Goal: Task Accomplishment & Management: Complete application form

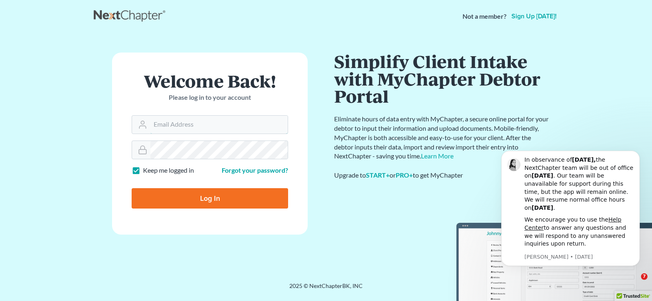
click at [199, 129] on input "Email Address" at bounding box center [218, 125] width 137 height 18
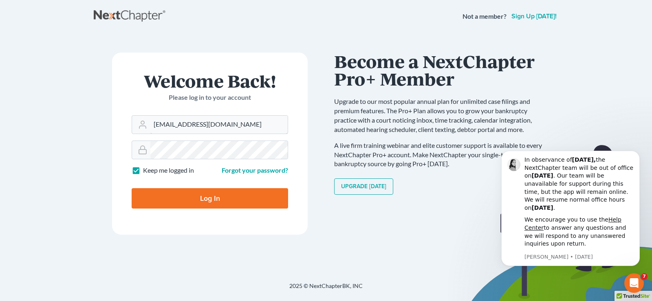
type input "[EMAIL_ADDRESS][DOMAIN_NAME]"
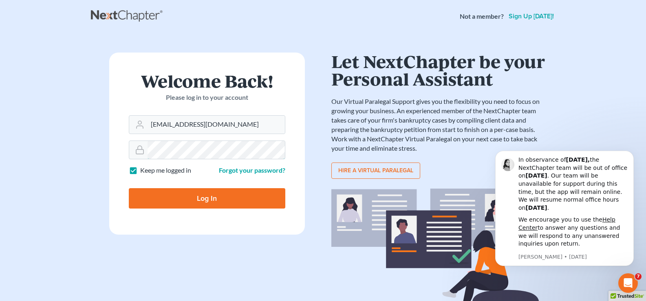
click at [129, 188] on input "Log In" at bounding box center [207, 198] width 157 height 20
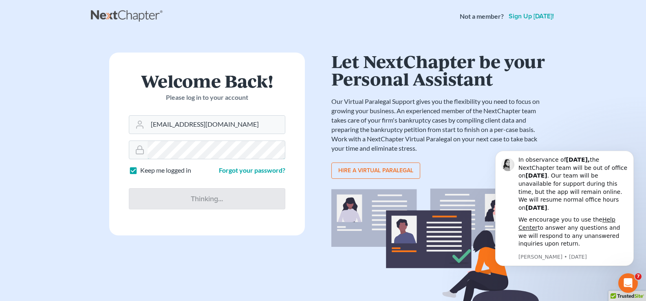
type input "Thinking..."
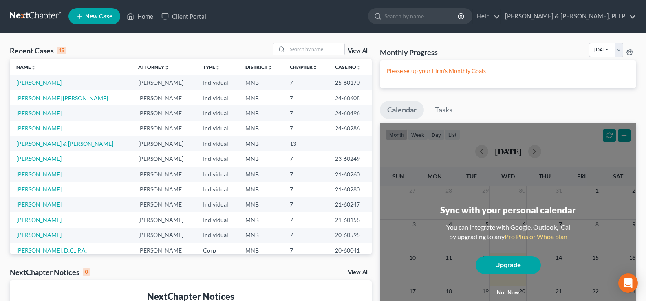
click at [97, 18] on span "New Case" at bounding box center [98, 16] width 27 height 6
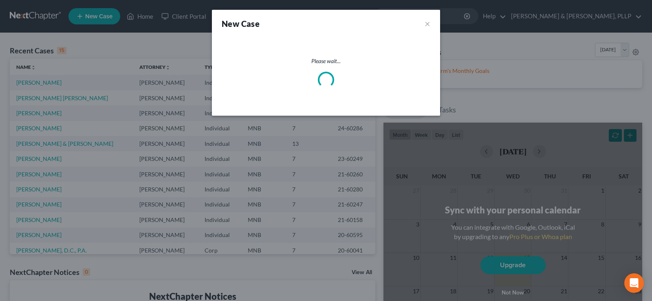
select select "42"
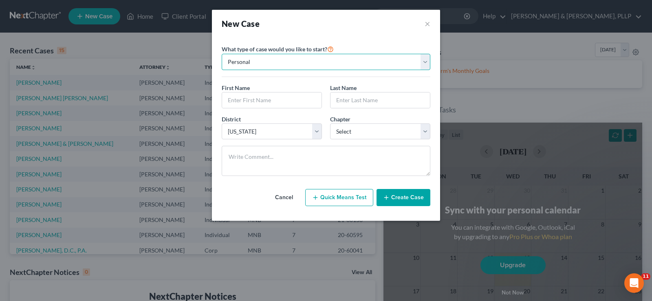
click at [300, 62] on select "Personal Business" at bounding box center [326, 62] width 209 height 16
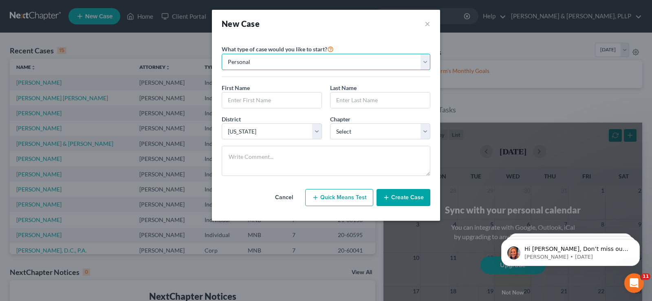
click at [300, 62] on select "Personal Business" at bounding box center [326, 62] width 209 height 16
click at [277, 98] on input "text" at bounding box center [271, 100] width 99 height 15
type input "Lisa"
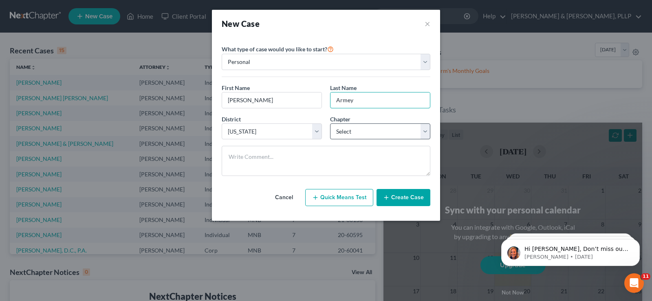
type input "Armey"
click at [375, 131] on select "Select 7 11 12 13" at bounding box center [380, 132] width 100 height 16
select select "0"
click at [330, 124] on select "Select 7 11 12 13" at bounding box center [380, 132] width 100 height 16
click at [411, 199] on button "Create Case" at bounding box center [404, 197] width 54 height 17
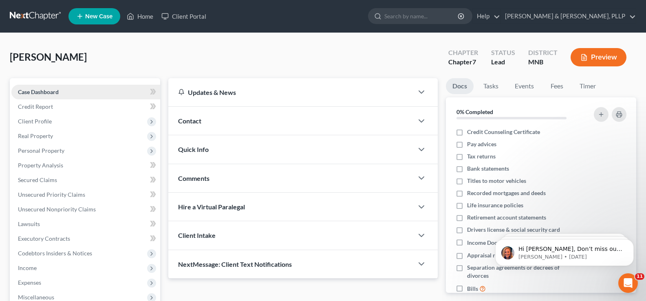
click at [64, 95] on link "Case Dashboard" at bounding box center [85, 92] width 149 height 15
click at [58, 108] on link "Credit Report" at bounding box center [85, 106] width 149 height 15
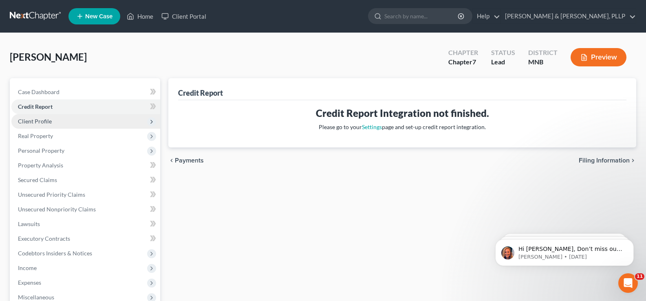
click at [55, 116] on span "Client Profile" at bounding box center [85, 121] width 149 height 15
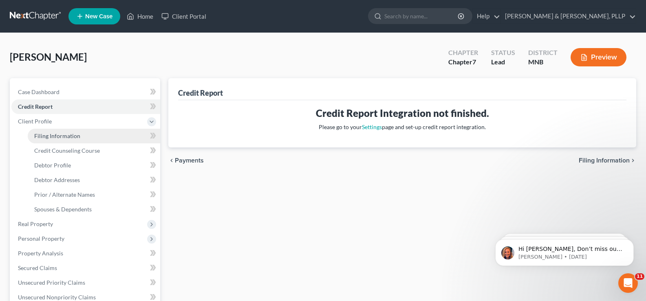
click at [60, 132] on span "Filing Information" at bounding box center [57, 135] width 46 height 7
select select "1"
select select "0"
select select "42"
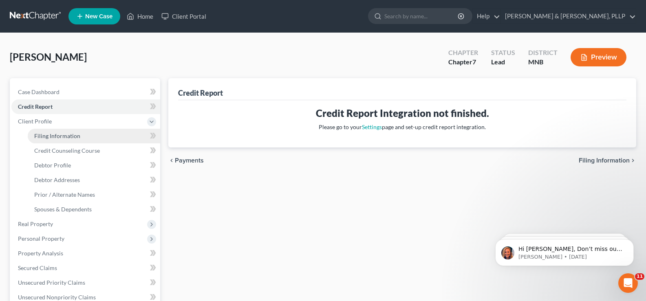
select select "0"
select select "24"
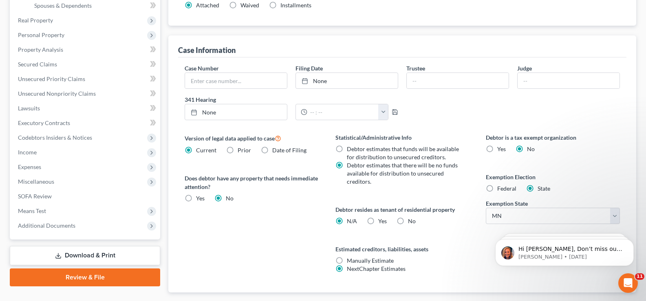
scroll to position [245, 0]
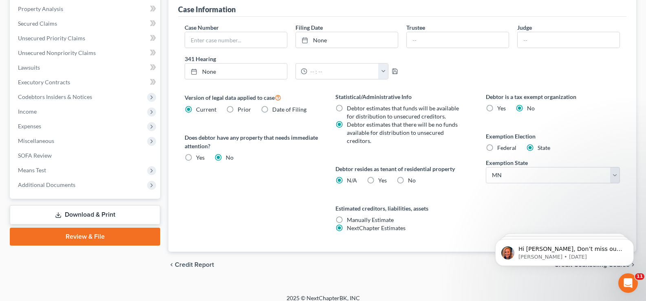
click at [497, 146] on label "Federal" at bounding box center [506, 148] width 19 height 8
click at [501, 146] on input "Federal" at bounding box center [503, 146] width 5 height 5
radio input "true"
radio input "false"
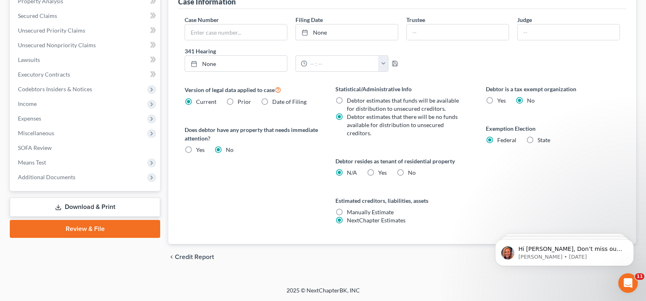
scroll to position [8, 0]
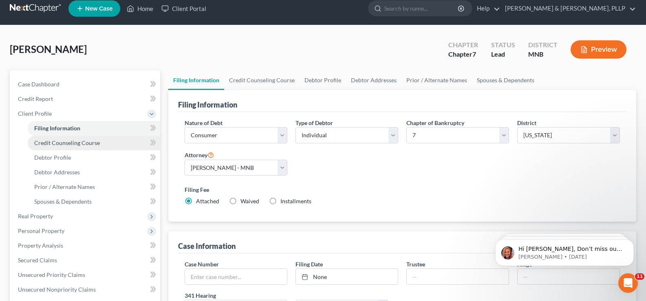
click at [41, 144] on span "Credit Counseling Course" at bounding box center [67, 142] width 66 height 7
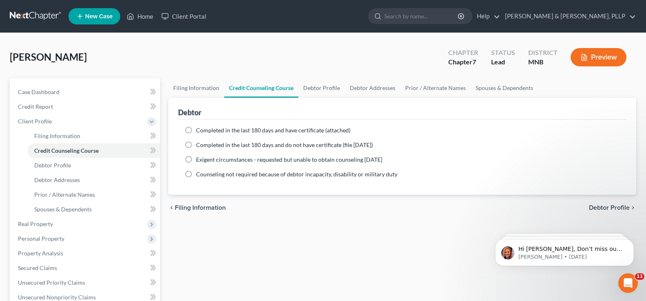
click at [221, 127] on span "Completed in the last 180 days and have certificate (attached)" at bounding box center [273, 130] width 154 height 7
click at [205, 127] on input "Completed in the last 180 days and have certificate (attached)" at bounding box center [201, 128] width 5 height 5
radio input "true"
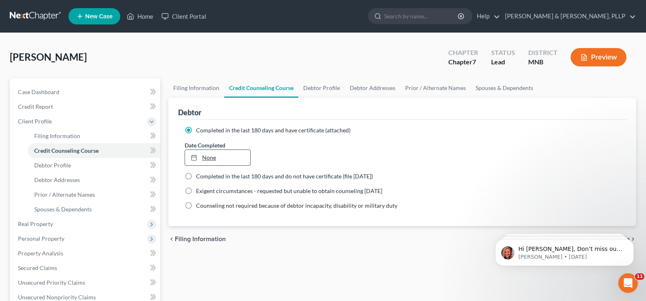
click at [203, 158] on link "None" at bounding box center [217, 157] width 65 height 15
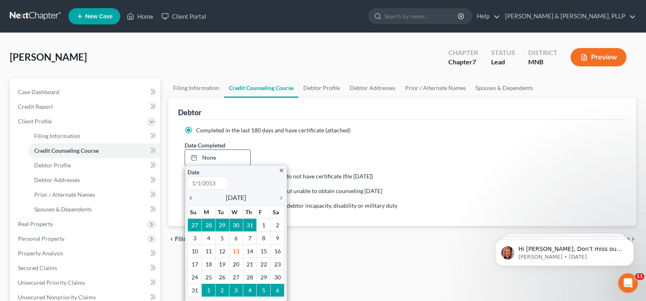
click at [192, 200] on icon "chevron_left" at bounding box center [193, 198] width 11 height 7
type input "8/13/2025"
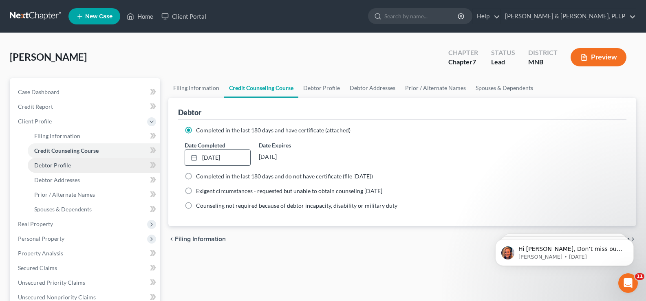
click at [61, 163] on span "Debtor Profile" at bounding box center [52, 165] width 37 height 7
select select "0"
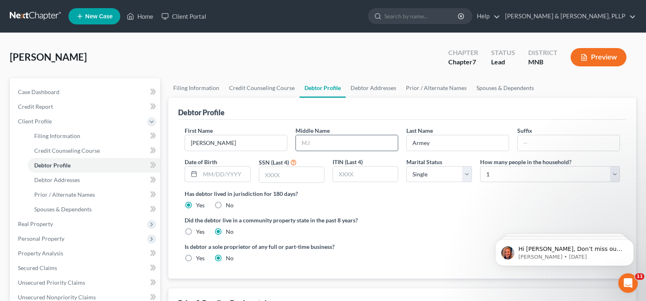
click at [344, 144] on input "text" at bounding box center [347, 142] width 102 height 15
type input "Marie"
click at [264, 176] on input "text" at bounding box center [291, 174] width 65 height 15
type input "2462"
click at [499, 179] on select "Select 1 2 3 4 5 6 7 8 9 10 11 12 13 14 15 16 17 18 19 20" at bounding box center [550, 174] width 140 height 16
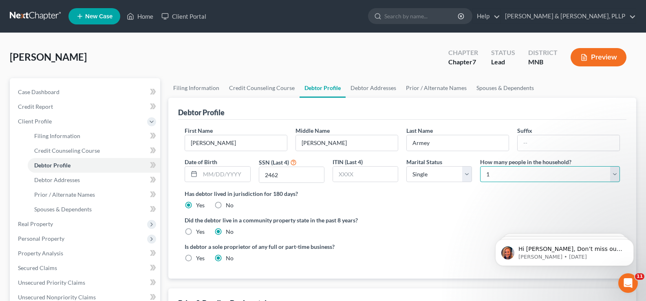
select select "1"
click at [480, 166] on select "Select 1 2 3 4 5 6 7 8 9 10 11 12 13 14 15 16 17 18 19 20" at bounding box center [550, 174] width 140 height 16
click at [378, 86] on link "Debtor Addresses" at bounding box center [373, 88] width 55 height 20
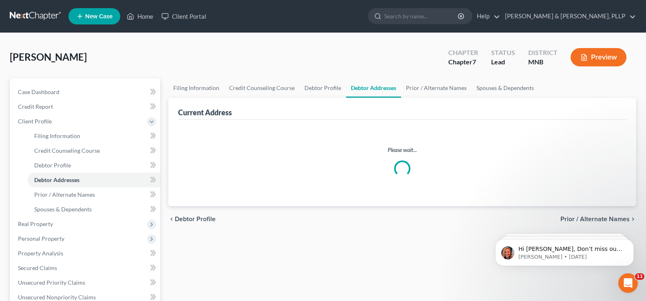
select select "0"
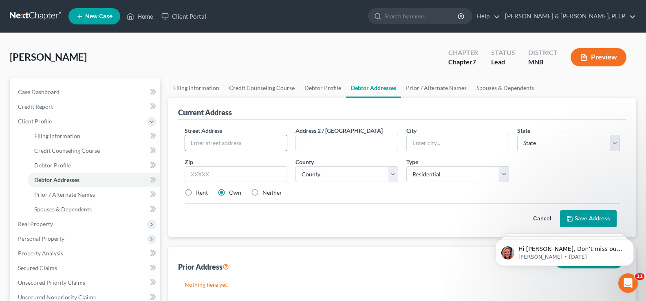
click at [239, 144] on input "text" at bounding box center [236, 142] width 102 height 15
type input "110 1st St. S."
type input "Mentor"
select select "24"
type input "56736"
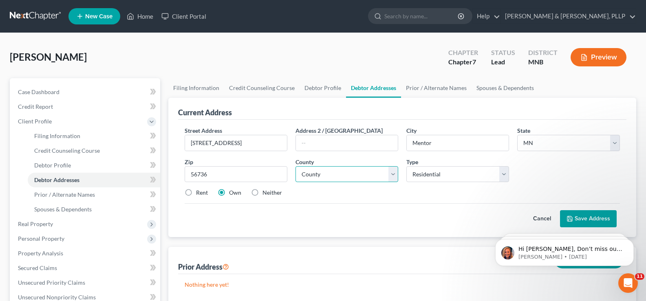
click at [343, 180] on select "County Aitkin County Anoka County Becker County Beltrami County Benton County B…" at bounding box center [347, 174] width 103 height 16
select select "59"
click at [296, 166] on select "County Aitkin County Anoka County Becker County Beltrami County Benton County B…" at bounding box center [347, 174] width 103 height 16
click at [586, 216] on button "Save Address" at bounding box center [588, 218] width 57 height 17
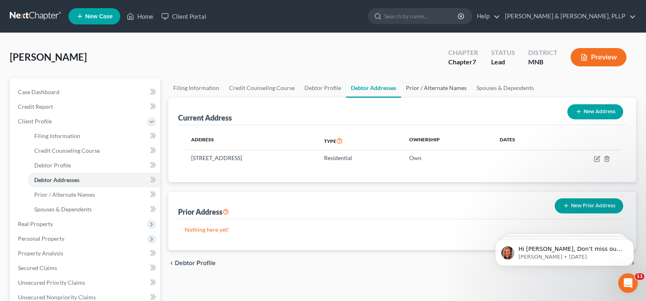
click at [431, 90] on link "Prior / Alternate Names" at bounding box center [436, 88] width 71 height 20
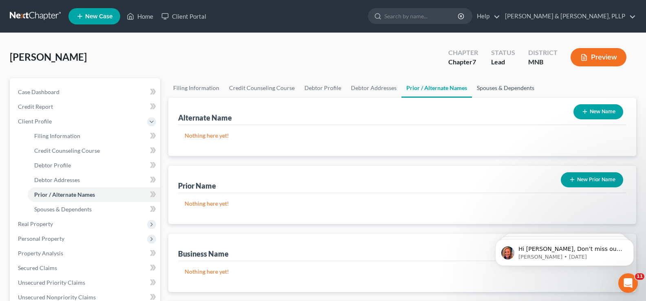
click at [494, 88] on link "Spouses & Dependents" at bounding box center [505, 88] width 67 height 20
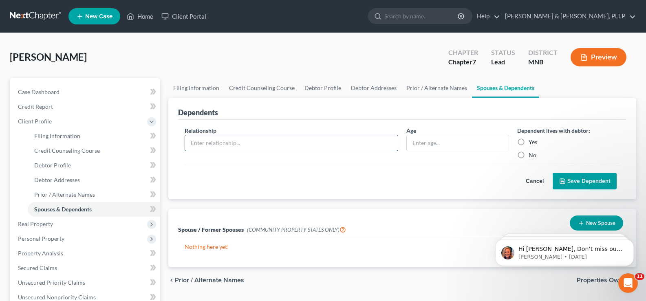
click at [259, 147] on input "text" at bounding box center [291, 142] width 213 height 15
type input "Child"
type input "14"
click at [529, 143] on label "Yes" at bounding box center [533, 142] width 9 height 8
click at [532, 143] on input "Yes" at bounding box center [534, 140] width 5 height 5
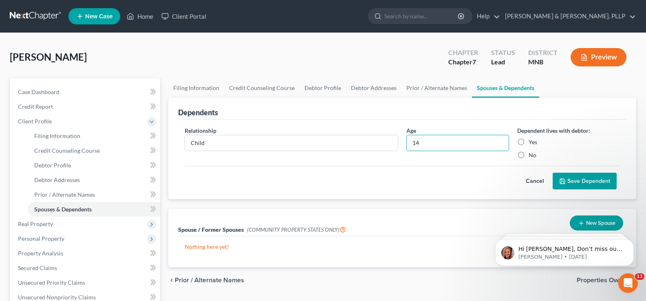
radio input "true"
click at [589, 178] on button "Save Dependent" at bounding box center [585, 181] width 64 height 17
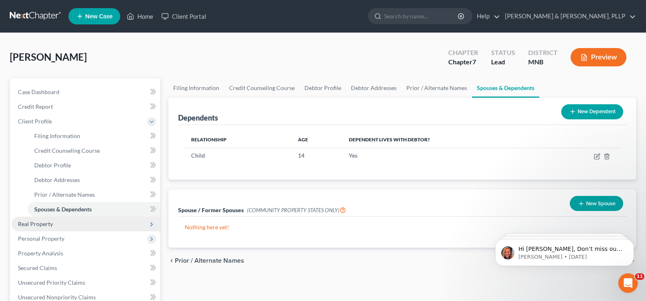
click at [54, 225] on span "Real Property" at bounding box center [85, 224] width 149 height 15
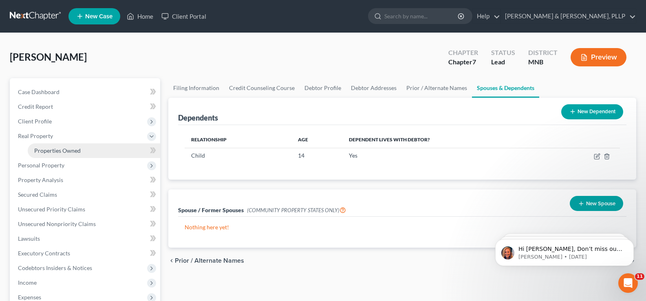
click at [76, 155] on link "Properties Owned" at bounding box center [94, 150] width 132 height 15
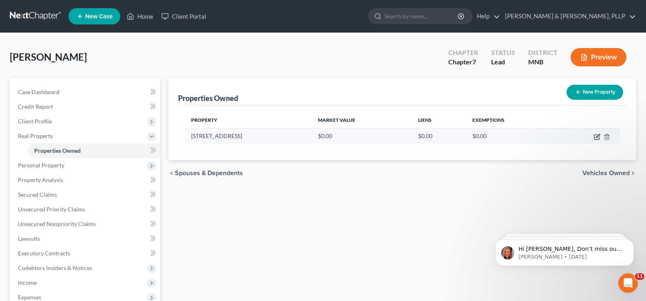
click at [597, 138] on icon "button" at bounding box center [598, 136] width 4 height 4
select select "24"
select select "59"
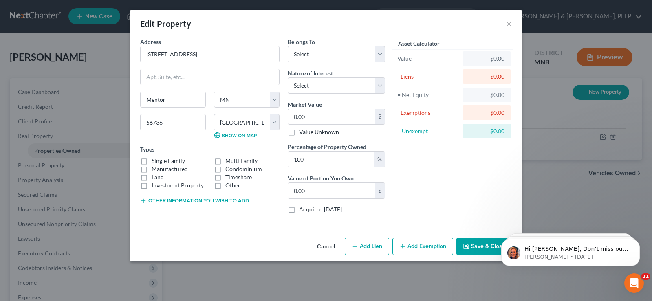
click at [152, 161] on label "Single Family" at bounding box center [168, 161] width 33 height 8
click at [155, 161] on input "Single Family" at bounding box center [157, 159] width 5 height 5
checkbox input "true"
click at [379, 52] on select "Select Debtor 1 Only Debtor 2 Only Debtor 1 And Debtor 2 Only At Least One Of T…" at bounding box center [336, 54] width 97 height 16
select select "0"
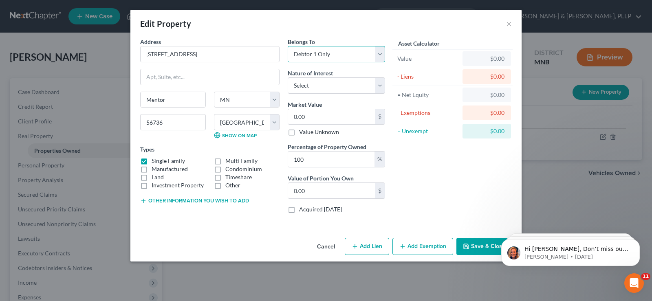
click at [288, 46] on select "Select Debtor 1 Only Debtor 2 Only Debtor 1 And Debtor 2 Only At Least One Of T…" at bounding box center [336, 54] width 97 height 16
click at [377, 84] on select "Select Fee Simple Joint Tenant Life Estate Equitable Interest Future Interest T…" at bounding box center [336, 85] width 97 height 16
select select "0"
click at [288, 77] on select "Select Fee Simple Joint Tenant Life Estate Equitable Interest Future Interest T…" at bounding box center [336, 85] width 97 height 16
click at [346, 118] on input "0.00" at bounding box center [331, 116] width 87 height 15
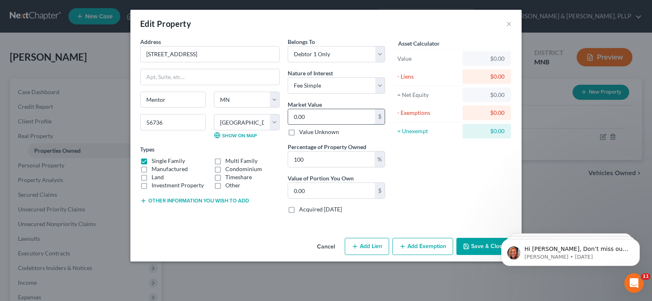
type input "5"
type input "5.00"
type input "56"
type input "56.00"
type input "564"
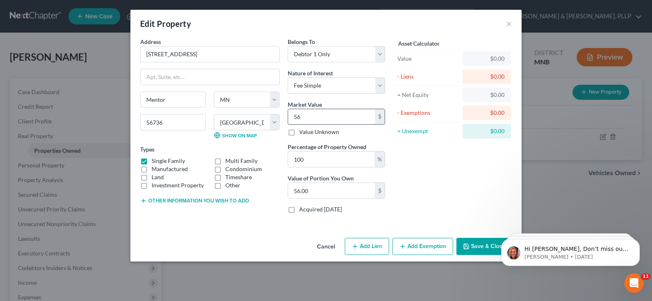
type input "564.00"
type input "5640"
type input "5,640.00"
type input "5,6400"
type input "56,400.00"
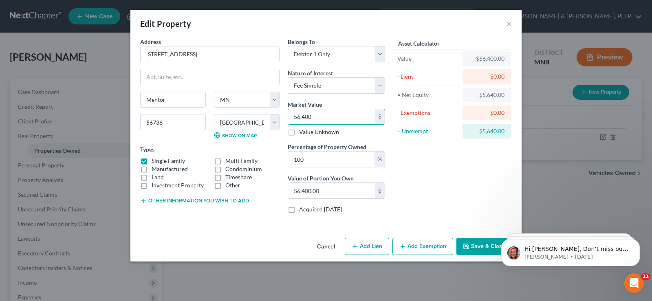
type input "56,400"
click at [366, 248] on button "Add Lien" at bounding box center [367, 246] width 44 height 17
select select "0"
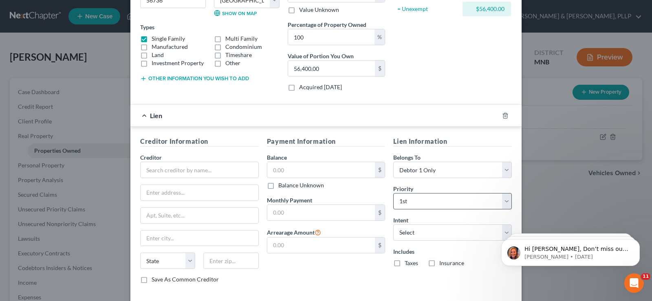
scroll to position [163, 0]
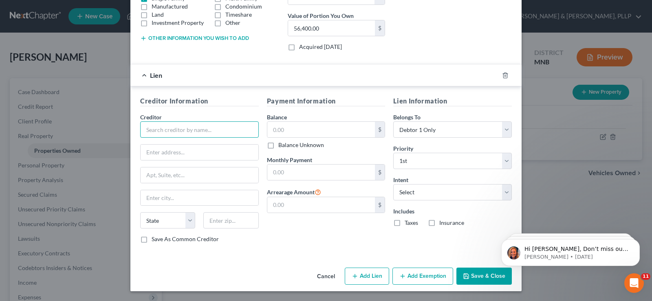
click at [210, 124] on input "text" at bounding box center [199, 129] width 119 height 16
type input "Amerinat"
type input "7160 Rafael Rivera Way, Suite 420"
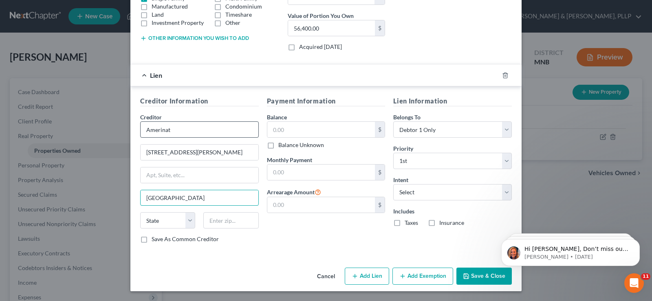
type input "Las Vegas"
select select "31"
type input "89113"
click at [189, 238] on label "Save As Common Creditor" at bounding box center [185, 239] width 67 height 8
click at [160, 238] on input "Save As Common Creditor" at bounding box center [157, 237] width 5 height 5
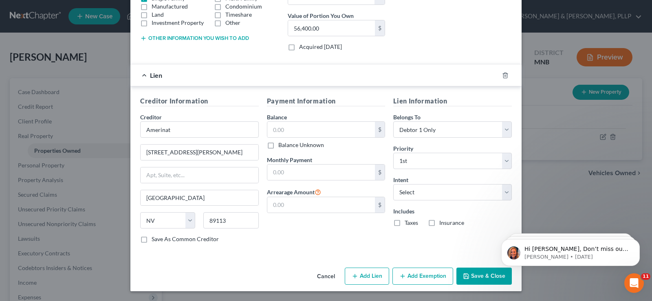
checkbox input "true"
click at [309, 132] on input "text" at bounding box center [321, 129] width 108 height 15
type input "24,895"
click at [339, 177] on input "text" at bounding box center [321, 172] width 108 height 15
type input "0"
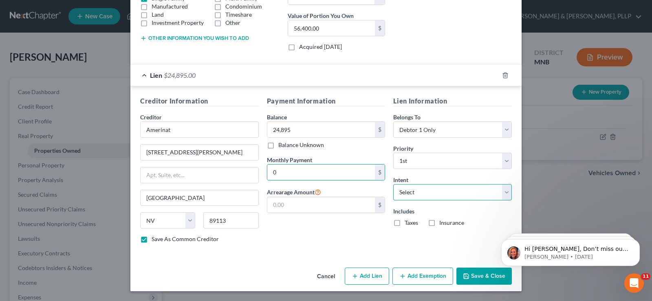
click at [432, 189] on select "Select Surrender Redeem Reaffirm Avoid Other" at bounding box center [452, 192] width 119 height 16
select select "2"
click at [393, 184] on select "Select Surrender Redeem Reaffirm Avoid Other" at bounding box center [452, 192] width 119 height 16
click at [422, 276] on button "Add Exemption" at bounding box center [423, 276] width 61 height 17
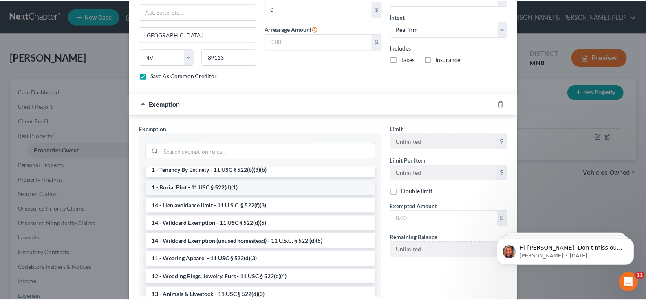
scroll to position [0, 0]
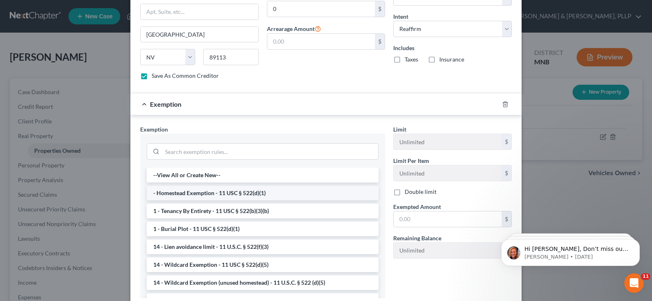
click at [260, 194] on li "- Homestead Exemption - 11 USC § 522(d)(1)" at bounding box center [263, 193] width 232 height 15
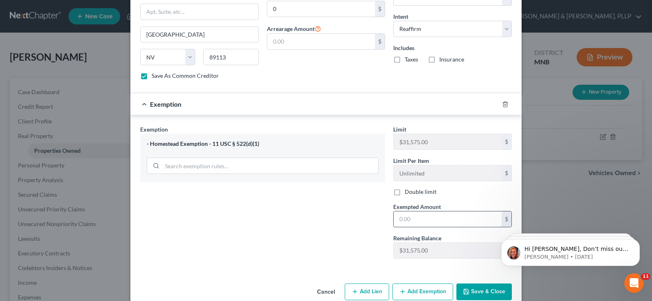
click at [424, 218] on input "text" at bounding box center [448, 219] width 108 height 15
type input "31,505"
click at [477, 293] on button "Save & Close" at bounding box center [484, 292] width 55 height 17
checkbox input "false"
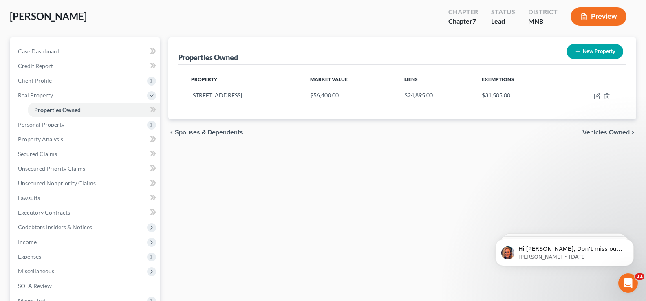
scroll to position [82, 0]
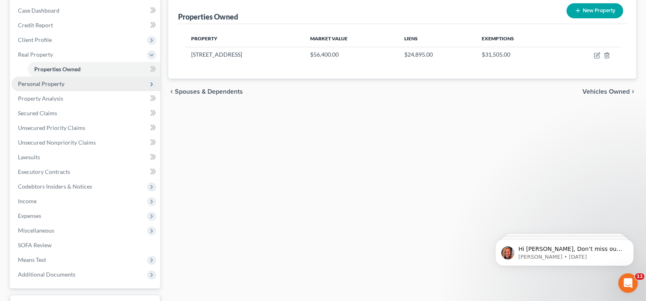
click at [52, 88] on span "Personal Property" at bounding box center [85, 84] width 149 height 15
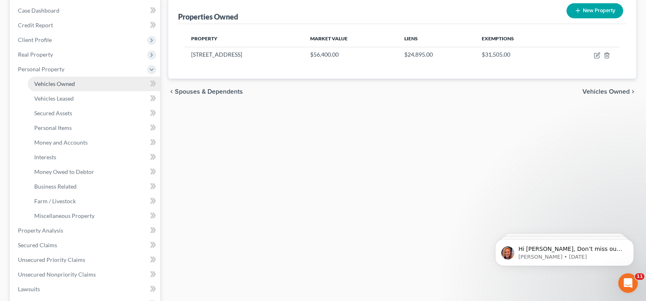
click at [60, 86] on span "Vehicles Owned" at bounding box center [54, 83] width 41 height 7
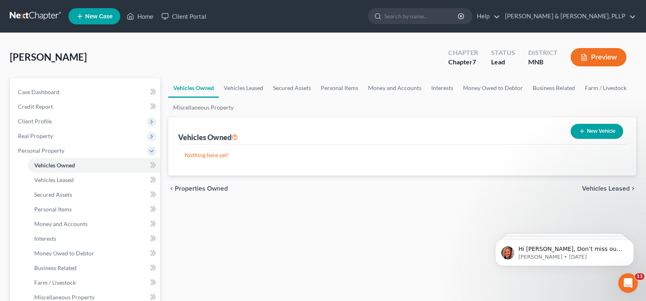
click at [602, 130] on button "New Vehicle" at bounding box center [597, 131] width 53 height 15
select select "0"
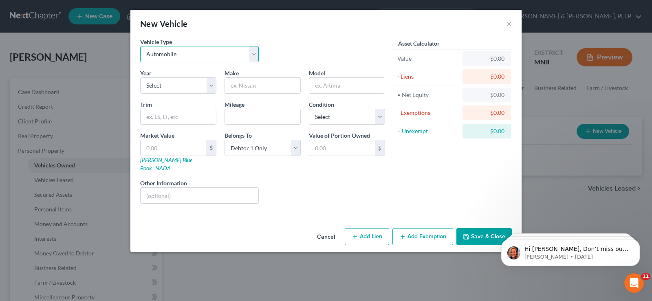
click at [214, 53] on select "Select Automobile Truck Trailer Watercraft Aircraft Motor Home Atv Other Vehicle" at bounding box center [199, 54] width 119 height 16
click at [183, 86] on select "Select 2026 2025 2024 2023 2022 2021 2020 2019 2018 2017 2016 2015 2014 2013 20…" at bounding box center [178, 85] width 76 height 16
select select "11"
click at [140, 77] on select "Select 2026 2025 2024 2023 2022 2021 2020 2019 2018 2017 2016 2015 2014 2013 20…" at bounding box center [178, 85] width 76 height 16
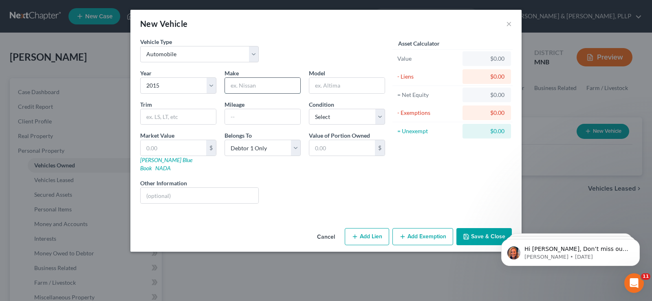
click at [258, 87] on input "text" at bounding box center [262, 85] width 75 height 15
type input "Chevrolet"
type input "Impala"
click at [257, 117] on input "text" at bounding box center [262, 116] width 75 height 15
click at [328, 119] on select "Select Excellent Very Good Good Fair Poor" at bounding box center [347, 117] width 76 height 16
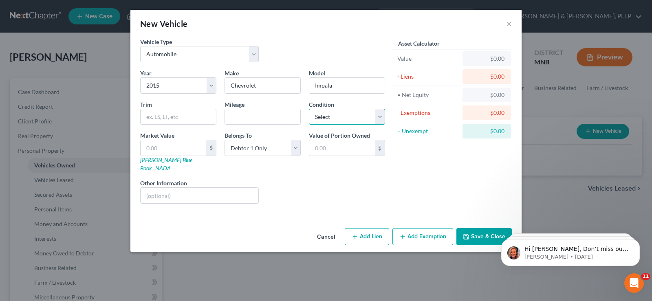
select select "2"
click at [309, 109] on select "Select Excellent Very Good Good Fair Poor" at bounding box center [347, 117] width 76 height 16
click at [264, 120] on input "text" at bounding box center [262, 116] width 75 height 15
type input "1"
click at [156, 152] on input "text" at bounding box center [174, 147] width 66 height 15
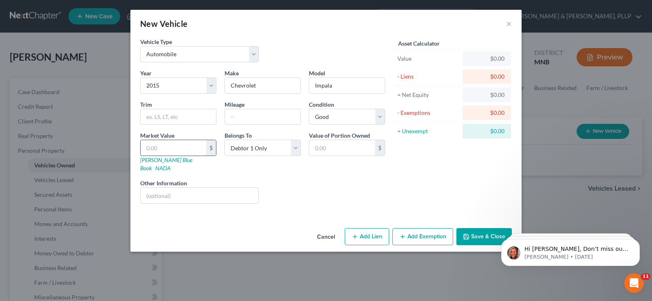
type input "6"
type input "6.00"
type input "60"
type input "60.00"
type input "600"
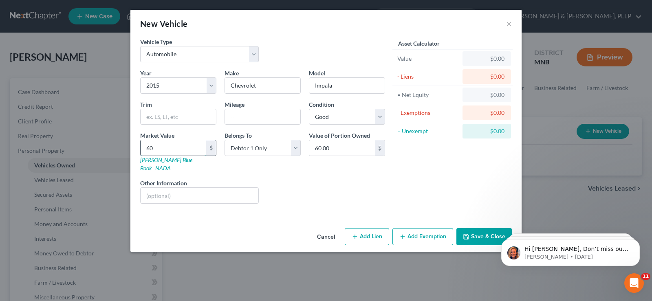
type input "600.00"
type input "6000"
type input "6,000.00"
type input "6,000"
click at [417, 229] on button "Add Exemption" at bounding box center [423, 236] width 61 height 17
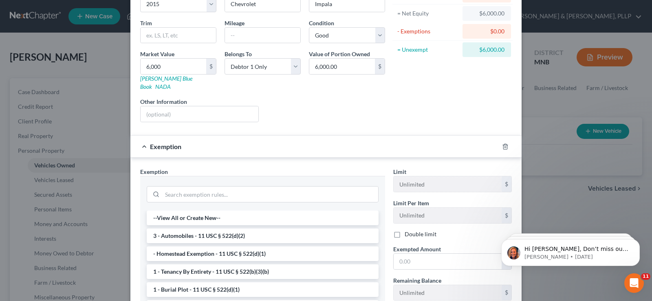
scroll to position [122, 0]
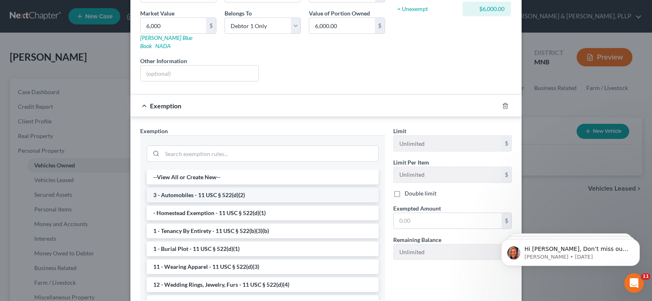
click at [229, 188] on li "3 - Automobiles - 11 USC § 522(d)(2)" at bounding box center [263, 195] width 232 height 15
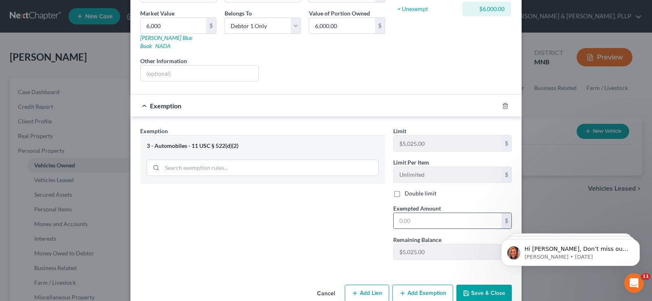
click at [425, 214] on input "text" at bounding box center [448, 220] width 108 height 15
type input "5,025"
click at [483, 287] on button "Save & Close" at bounding box center [484, 293] width 55 height 17
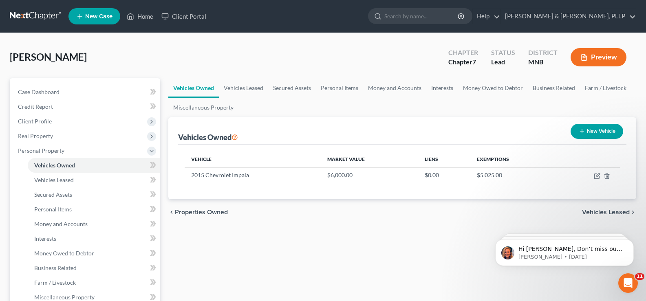
click at [595, 132] on button "New Vehicle" at bounding box center [597, 131] width 53 height 15
select select "0"
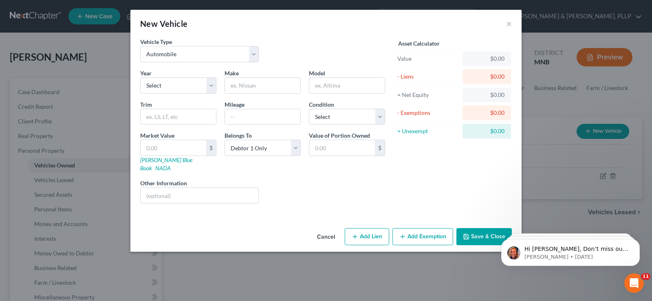
click at [320, 232] on button "Cancel" at bounding box center [326, 237] width 31 height 16
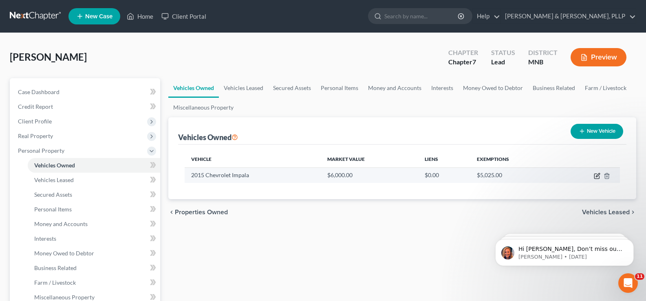
click at [594, 176] on icon "button" at bounding box center [596, 176] width 5 height 5
select select "0"
select select "11"
select select "2"
select select "0"
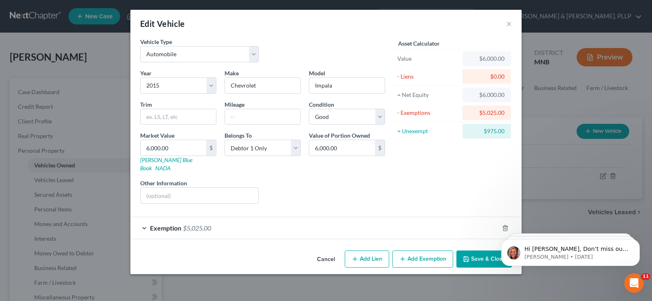
click at [413, 253] on button "Add Exemption" at bounding box center [423, 259] width 61 height 17
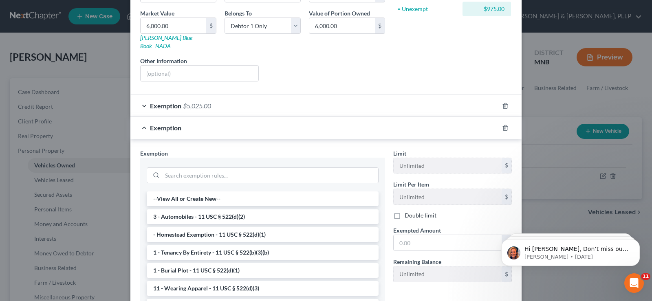
scroll to position [163, 0]
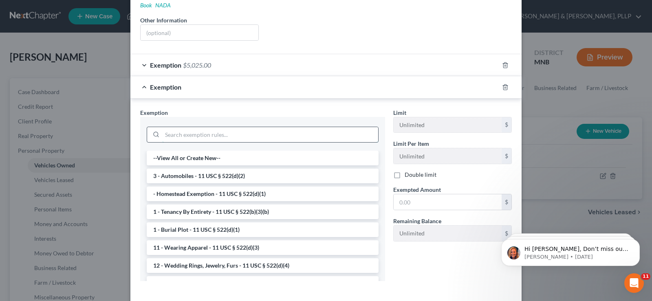
click at [284, 129] on input "search" at bounding box center [270, 134] width 216 height 15
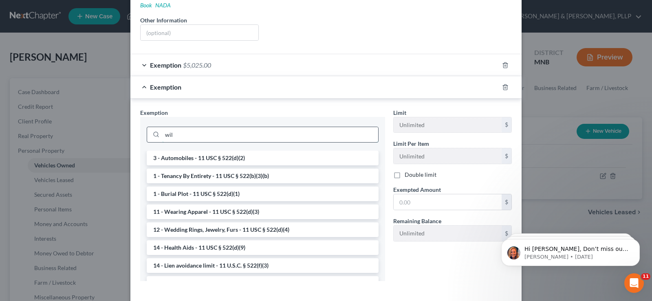
scroll to position [153, 0]
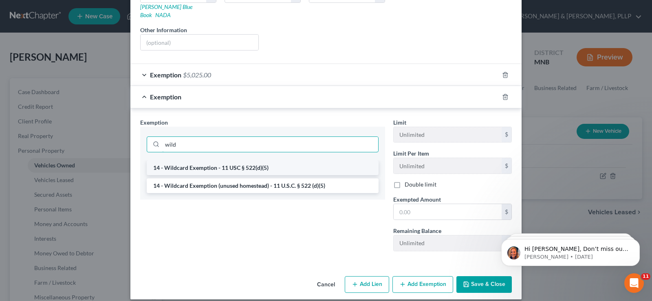
type input "wild"
click at [274, 161] on li "14 - Wildcard Exemption - 11 USC § 522(d)(5)" at bounding box center [263, 168] width 232 height 15
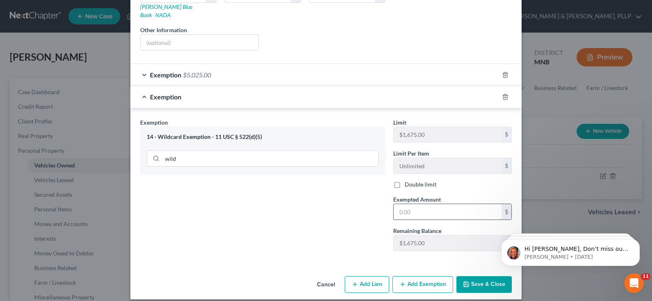
click at [449, 204] on input "text" at bounding box center [448, 211] width 108 height 15
type input "975"
click at [470, 279] on button "Save & Close" at bounding box center [484, 284] width 55 height 17
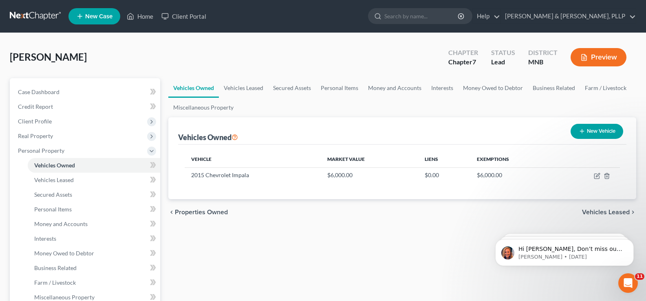
click at [595, 129] on button "New Vehicle" at bounding box center [597, 131] width 53 height 15
select select "0"
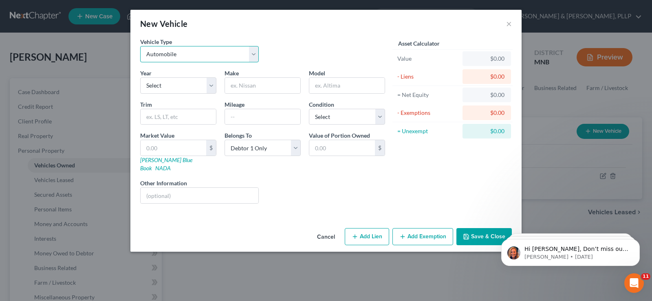
click at [210, 59] on select "Select Automobile Truck Trailer Watercraft Aircraft Motor Home Atv Other Vehicle" at bounding box center [199, 54] width 119 height 16
select select "1"
click at [140, 46] on select "Select Automobile Truck Trailer Watercraft Aircraft Motor Home Atv Other Vehicle" at bounding box center [199, 54] width 119 height 16
click at [179, 88] on select "Select 2026 2025 2024 2023 2022 2021 2020 2019 2018 2017 2016 2015 2014 2013 20…" at bounding box center [178, 85] width 76 height 16
select select "28"
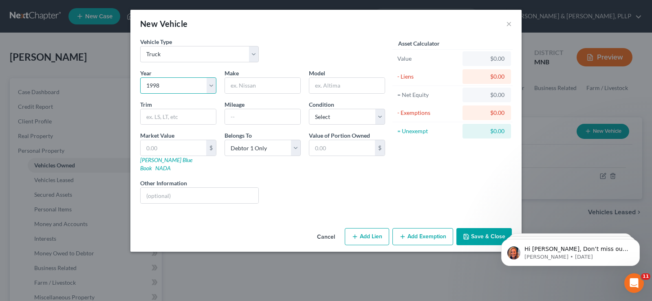
click at [140, 77] on select "Select 2026 2025 2024 2023 2022 2021 2020 2019 2018 2017 2016 2015 2014 2013 20…" at bounding box center [178, 85] width 76 height 16
click at [236, 84] on input "text" at bounding box center [262, 85] width 75 height 15
type input "Dodge"
type input "Ram"
type input "1500"
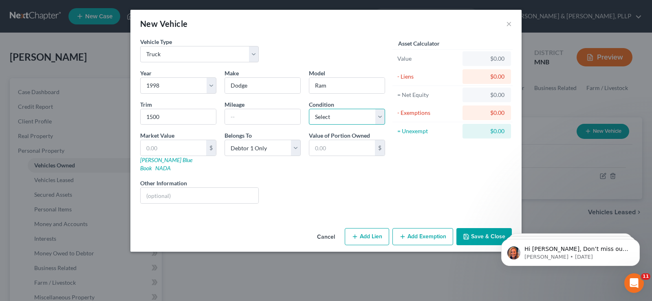
click at [338, 116] on select "Select Excellent Very Good Good Fair Poor" at bounding box center [347, 117] width 76 height 16
select select "4"
click at [309, 109] on select "Select Excellent Very Good Good Fair Poor" at bounding box center [347, 117] width 76 height 16
click at [180, 143] on input "text" at bounding box center [174, 147] width 66 height 15
type input "2"
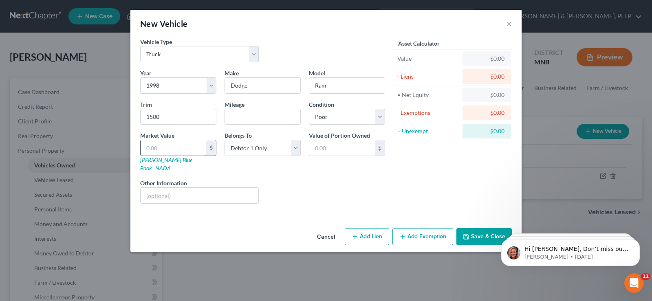
type input "2.00"
type input "20"
type input "20.00"
type input "200"
type input "200.00"
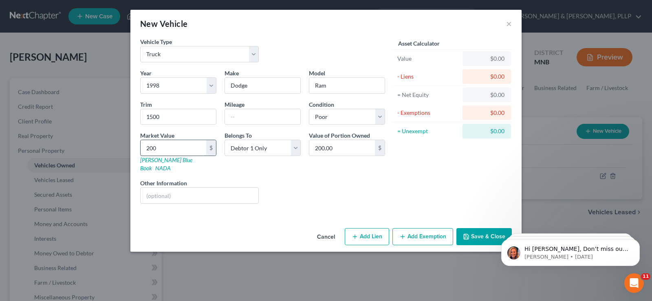
type input "2000"
type input "2,000.00"
type input "2,000"
click at [411, 228] on button "Add Exemption" at bounding box center [423, 236] width 61 height 17
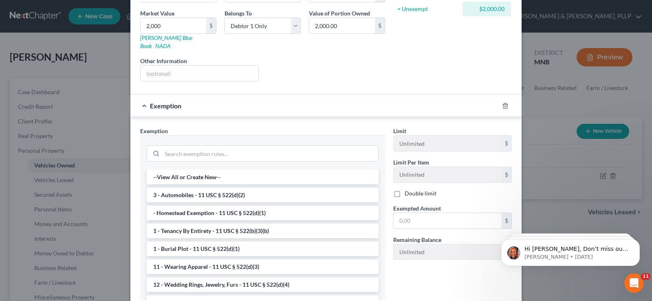
scroll to position [163, 0]
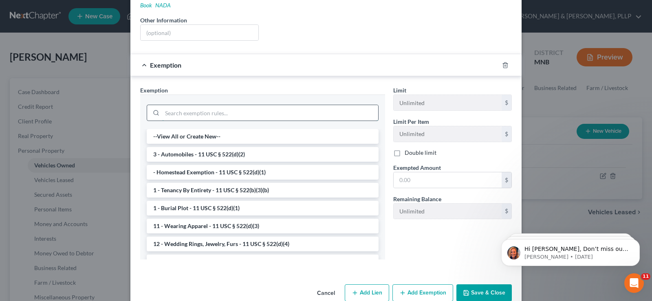
click at [245, 107] on input "search" at bounding box center [270, 112] width 216 height 15
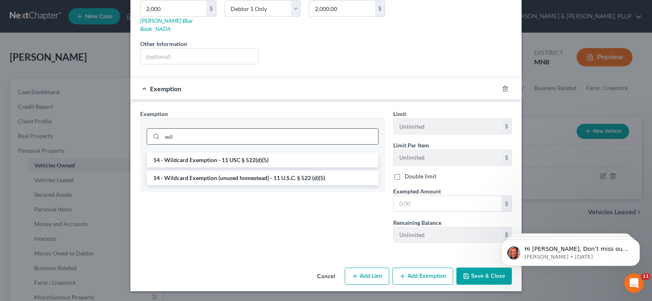
scroll to position [131, 0]
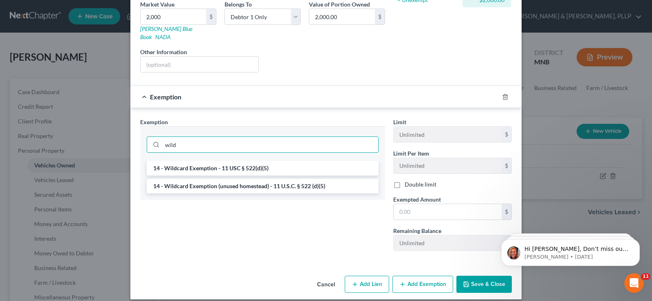
type input "wild"
click at [229, 162] on li "14 - Wildcard Exemption - 11 USC § 522(d)(5)" at bounding box center [263, 168] width 232 height 15
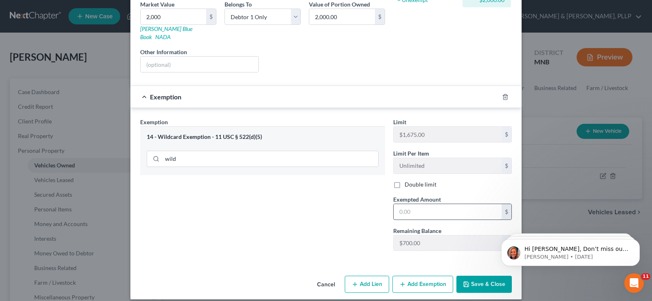
click at [425, 204] on input "text" at bounding box center [448, 211] width 108 height 15
type input "700"
click at [422, 276] on button "Add Exemption" at bounding box center [423, 284] width 61 height 17
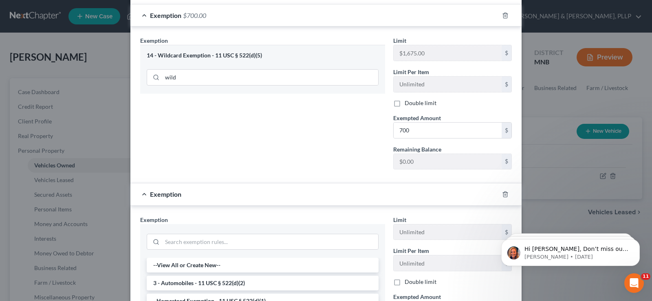
scroll to position [294, 0]
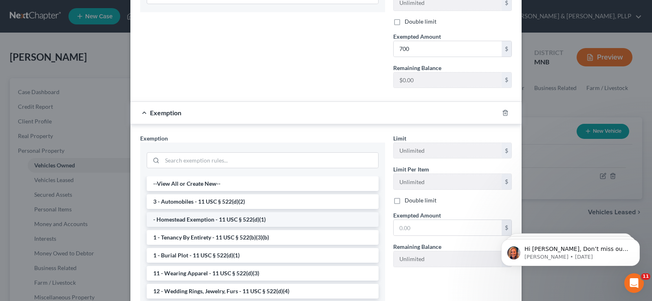
click at [256, 212] on li "- Homestead Exemption - 11 USC § 522(d)(1)" at bounding box center [263, 219] width 232 height 15
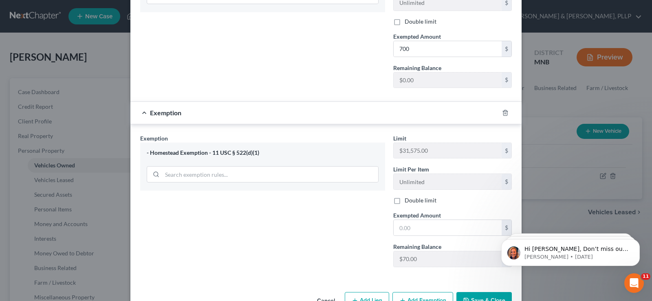
click at [142, 143] on div "- Homestead Exemption - 11 USC § 522(d)(1)" at bounding box center [262, 167] width 245 height 48
click at [147, 149] on div "- Homestead Exemption - 11 USC § 522(d)(1)" at bounding box center [263, 153] width 232 height 8
click at [265, 149] on div "- Homestead Exemption - 11 USC § 522(d)(1)" at bounding box center [263, 153] width 232 height 8
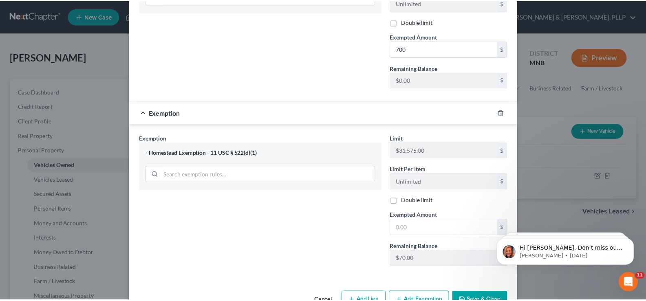
scroll to position [310, 0]
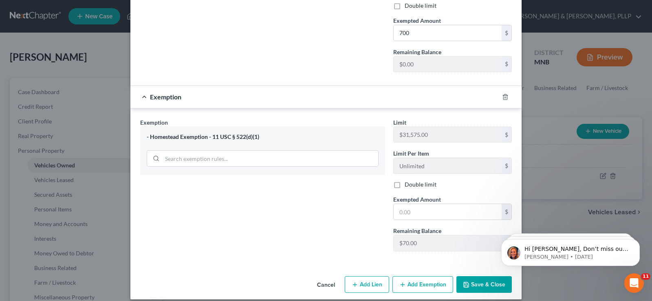
click at [299, 133] on div "- Homestead Exemption - 11 USC § 522(d)(1)" at bounding box center [263, 137] width 232 height 8
click at [250, 133] on div "- Homestead Exemption - 11 USC § 522(d)(1)" at bounding box center [263, 137] width 232 height 8
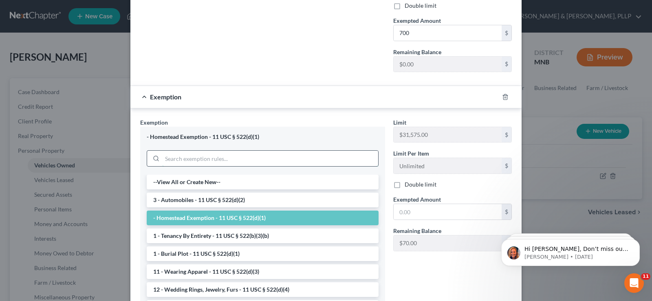
click at [238, 151] on input "search" at bounding box center [270, 158] width 216 height 15
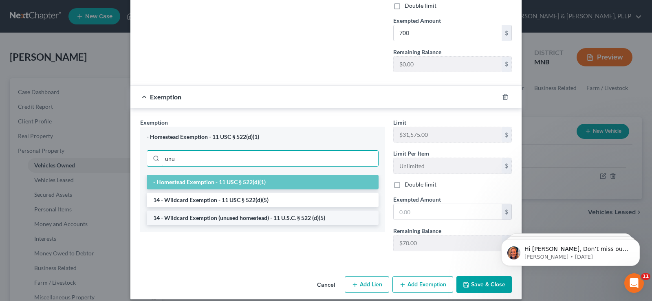
type input "unu"
click at [240, 211] on li "14 - Wildcard Exemption (unused homestead) - 11 U.S.C. § 522 (d)(5)" at bounding box center [263, 218] width 232 height 15
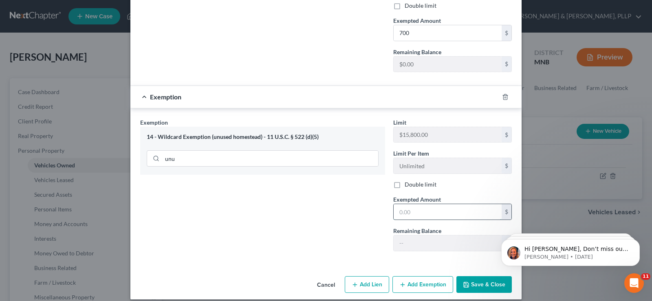
click at [422, 205] on input "text" at bounding box center [448, 211] width 108 height 15
type input "70"
click at [468, 276] on button "Save & Close" at bounding box center [484, 284] width 55 height 17
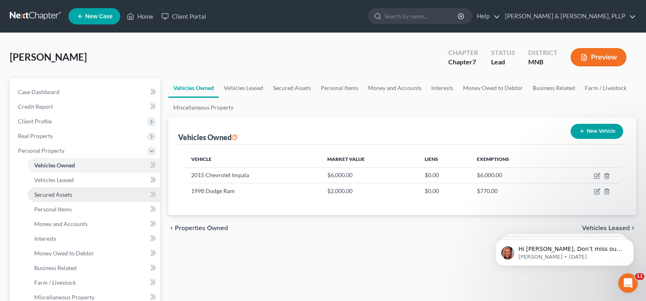
click at [56, 195] on span "Secured Assets" at bounding box center [53, 194] width 38 height 7
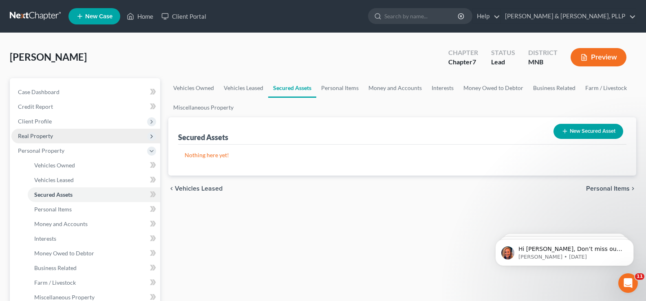
click at [28, 138] on span "Real Property" at bounding box center [35, 135] width 35 height 7
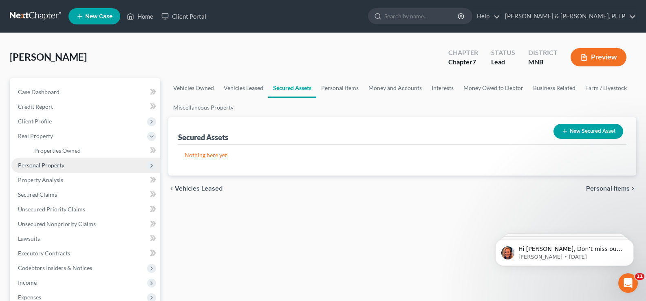
click at [31, 163] on span "Personal Property" at bounding box center [41, 165] width 46 height 7
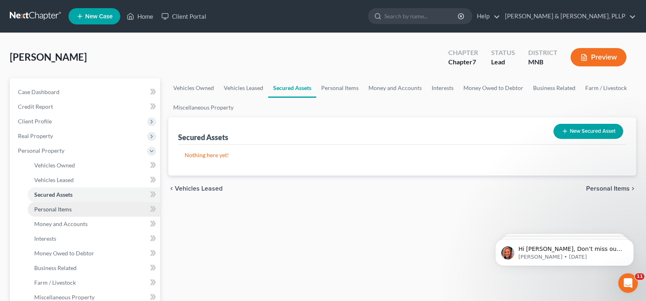
click at [65, 210] on span "Personal Items" at bounding box center [53, 209] width 38 height 7
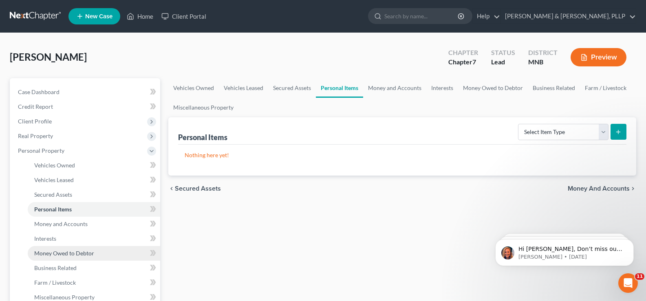
scroll to position [41, 0]
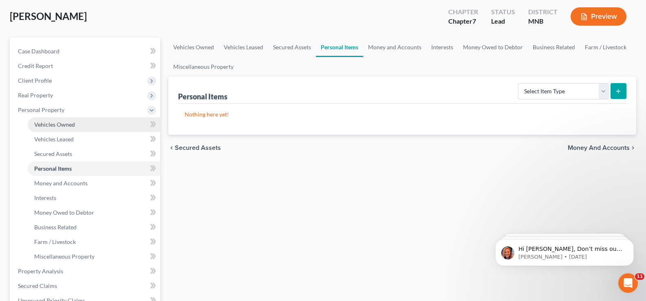
click at [59, 124] on span "Vehicles Owned" at bounding box center [54, 124] width 41 height 7
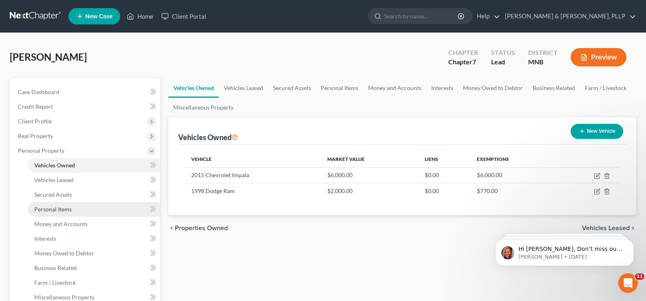
click at [78, 210] on link "Personal Items" at bounding box center [94, 209] width 132 height 15
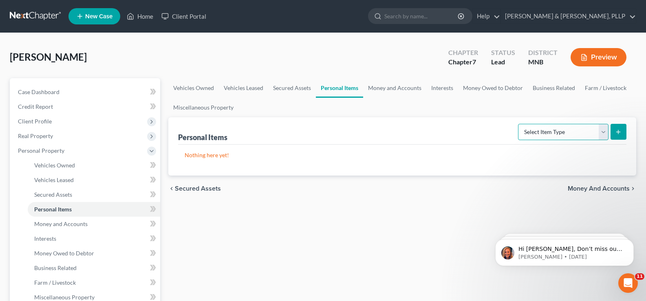
click at [600, 134] on select "Select Item Type Clothing Collectibles Of Value Electronics Firearms Household …" at bounding box center [563, 132] width 90 height 16
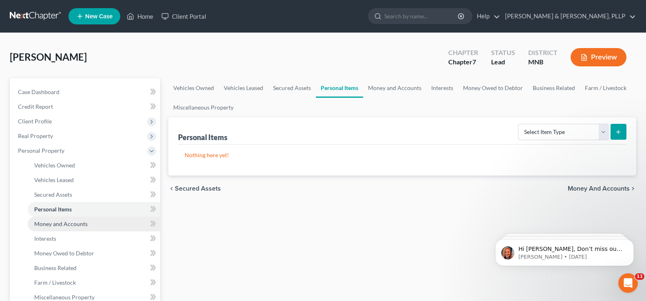
click at [76, 225] on span "Money and Accounts" at bounding box center [60, 224] width 53 height 7
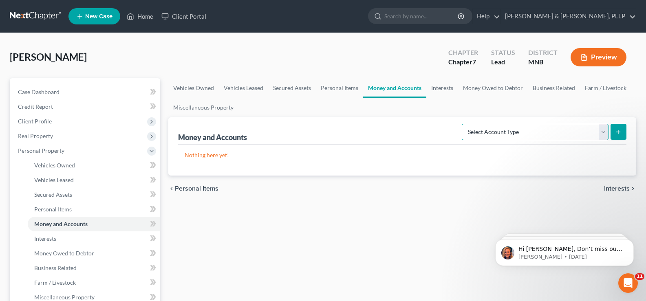
click at [605, 132] on select "Select Account Type Brokerage Cash on Hand Certificates of Deposit Checking Acc…" at bounding box center [535, 132] width 147 height 16
select select "checking"
click at [463, 124] on select "Select Account Type Brokerage Cash on Hand Certificates of Deposit Checking Acc…" at bounding box center [535, 132] width 147 height 16
click at [618, 133] on icon "submit" at bounding box center [618, 132] width 7 height 7
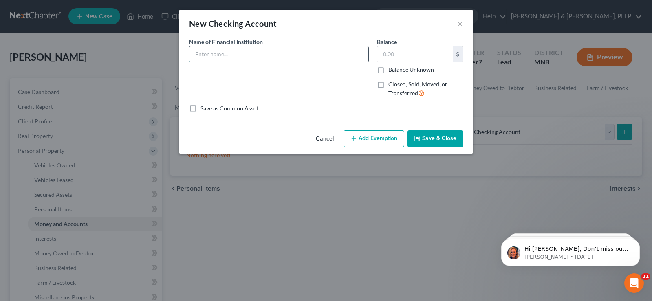
click at [257, 57] on input "text" at bounding box center [279, 53] width 179 height 15
type input "Unity Bank #3090"
type input "96.28"
click at [430, 141] on button "Save & Close" at bounding box center [435, 138] width 55 height 17
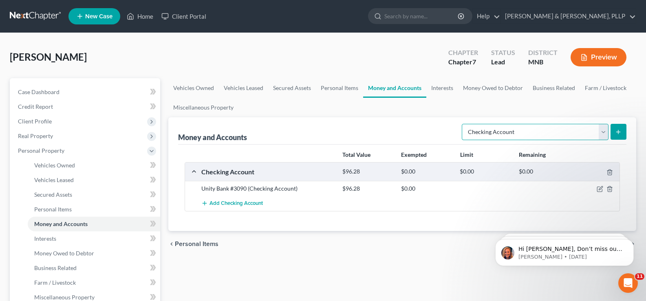
click at [604, 132] on select "Select Account Type Brokerage Cash on Hand Certificates of Deposit Checking Acc…" at bounding box center [535, 132] width 147 height 16
select select "savings"
click at [463, 124] on select "Select Account Type Brokerage Cash on Hand Certificates of Deposit Checking Acc…" at bounding box center [535, 132] width 147 height 16
click at [618, 125] on button "submit" at bounding box center [619, 132] width 16 height 16
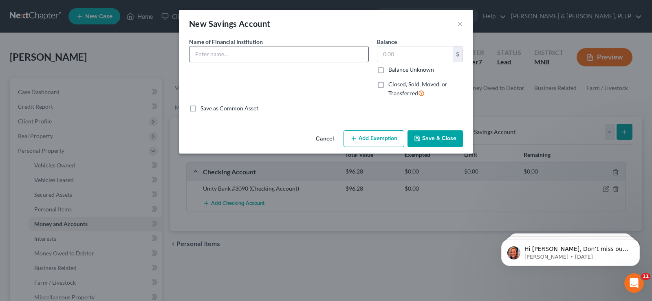
click at [265, 55] on input "text" at bounding box center [279, 53] width 179 height 15
type input "Unity Bank #2573"
click at [395, 58] on input "text" at bounding box center [414, 53] width 75 height 15
type input "6"
click at [436, 133] on button "Save & Close" at bounding box center [435, 138] width 55 height 17
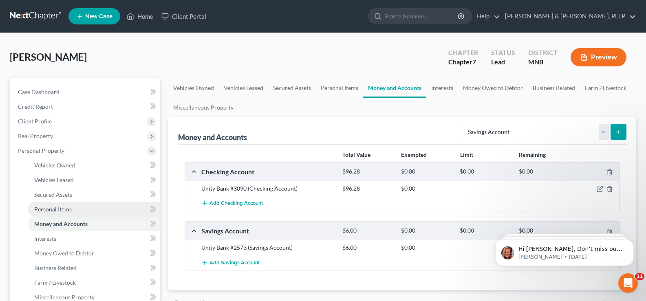
click at [34, 213] on link "Personal Items" at bounding box center [94, 209] width 132 height 15
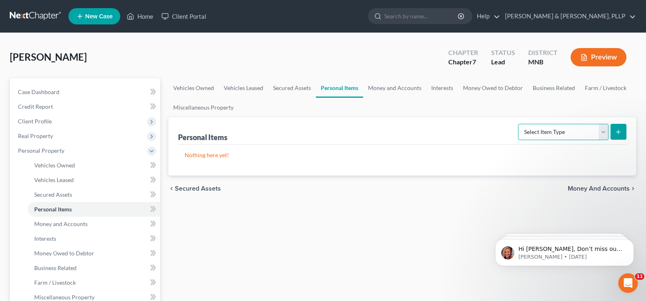
click at [605, 131] on select "Select Item Type Clothing Collectibles Of Value Electronics Firearms Household …" at bounding box center [563, 132] width 90 height 16
select select "electronics"
click at [519, 124] on select "Select Item Type Clothing Collectibles Of Value Electronics Firearms Household …" at bounding box center [563, 132] width 90 height 16
click at [621, 134] on icon "submit" at bounding box center [618, 132] width 7 height 7
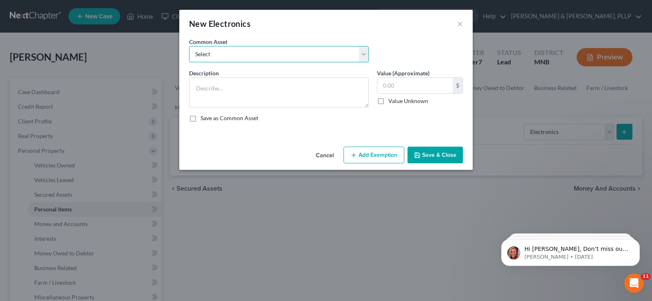
click at [274, 56] on select "Select Desktop Computer Television Misc. DVDs/VHS DVD player Printer Radio iPad…" at bounding box center [279, 54] width 180 height 16
select select "1"
click at [189, 46] on select "Select Desktop Computer Television Misc. DVDs/VHS DVD player Printer Radio iPad…" at bounding box center [279, 54] width 180 height 16
type textarea "Television"
type input "50.00"
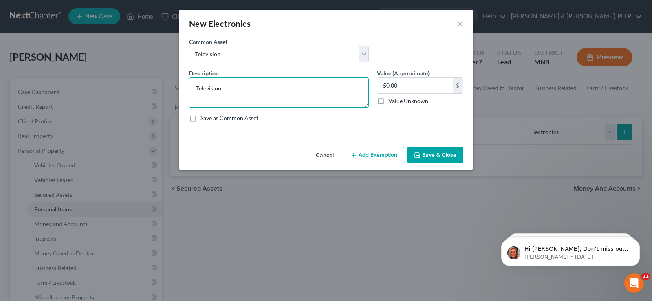
click at [237, 90] on textarea "Television" at bounding box center [279, 92] width 180 height 30
type textarea "Television (2)"
type input "600"
click at [302, 95] on textarea "Television (2)" at bounding box center [279, 92] width 180 height 30
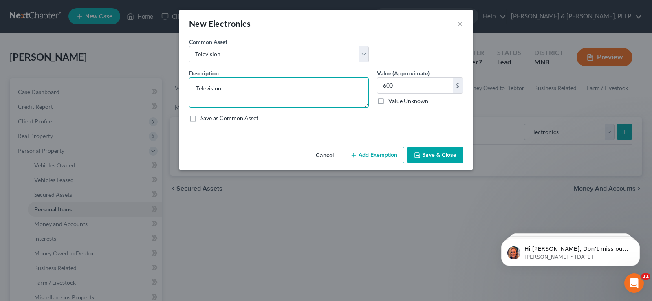
type textarea "Television"
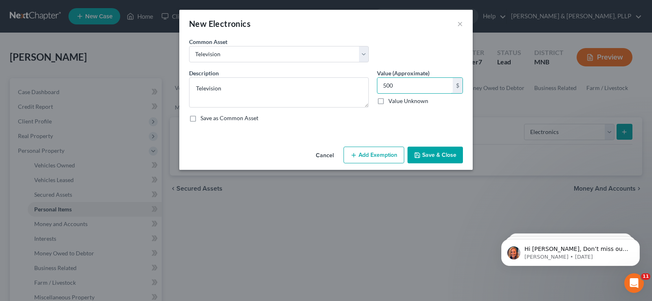
type input "500"
click at [372, 159] on button "Add Exemption" at bounding box center [374, 155] width 61 height 17
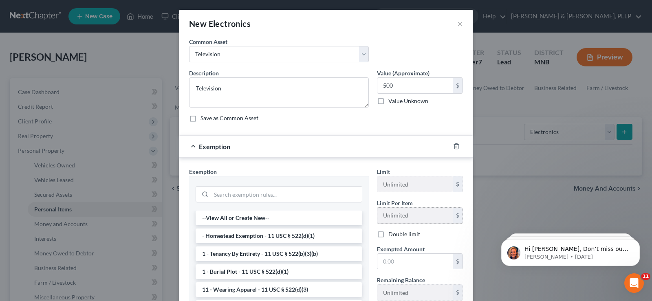
scroll to position [41, 0]
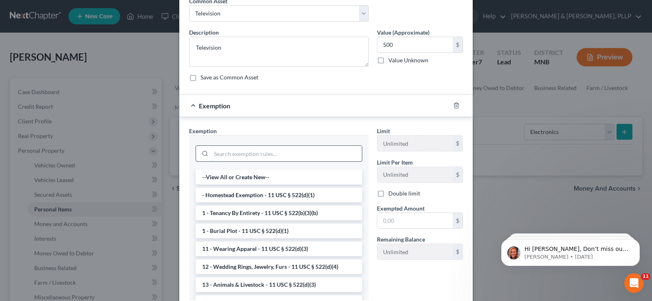
click at [294, 155] on input "search" at bounding box center [286, 153] width 151 height 15
type input "h"
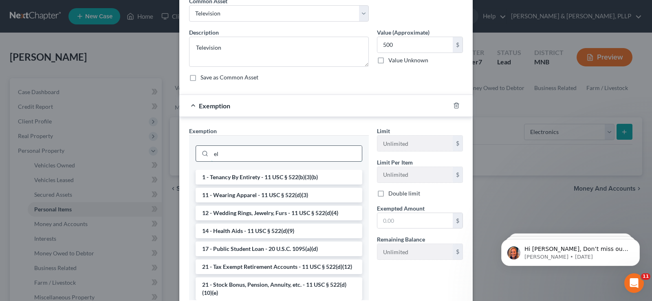
type input "e"
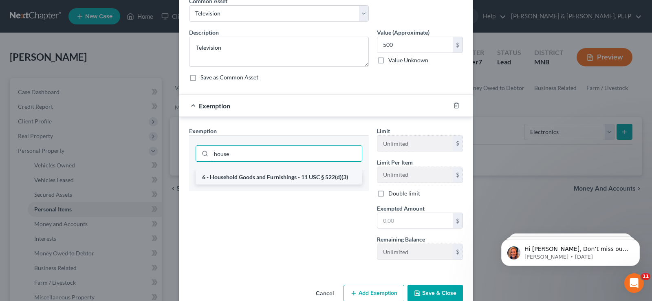
type input "house"
click at [282, 177] on li "6 - Household Goods and Furnishings - 11 USC § 522(d)(3)" at bounding box center [279, 177] width 167 height 15
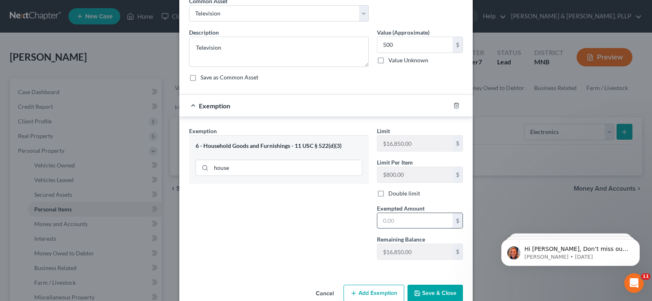
click at [416, 222] on input "text" at bounding box center [414, 220] width 75 height 15
type input "500"
click at [432, 294] on button "Save & Close" at bounding box center [435, 293] width 55 height 17
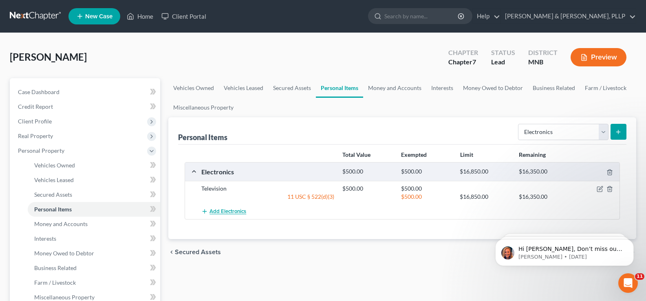
click at [218, 211] on span "Add Electronics" at bounding box center [228, 212] width 37 height 7
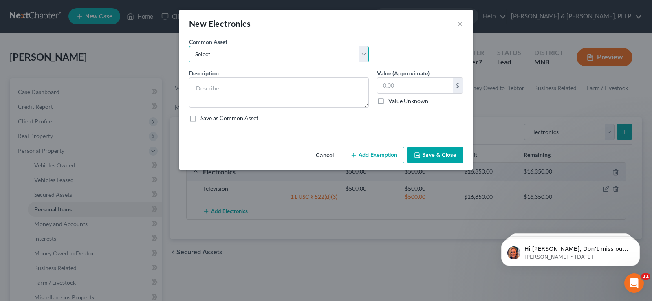
click at [256, 57] on select "Select Desktop Computer Television Misc. DVDs/VHS DVD player Printer Radio iPad…" at bounding box center [279, 54] width 180 height 16
select select "1"
click at [189, 46] on select "Select Desktop Computer Television Misc. DVDs/VHS DVD player Printer Radio iPad…" at bounding box center [279, 54] width 180 height 16
type textarea "Television"
click at [421, 87] on input "50.00" at bounding box center [414, 85] width 75 height 15
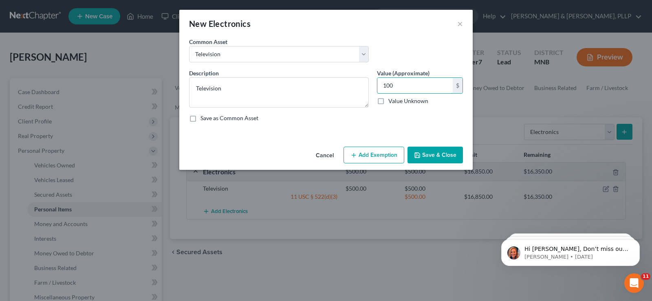
type input "100"
click at [385, 157] on button "Add Exemption" at bounding box center [374, 155] width 61 height 17
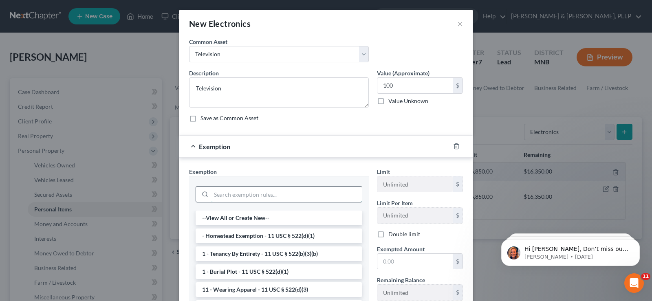
click at [265, 191] on input "search" at bounding box center [286, 194] width 151 height 15
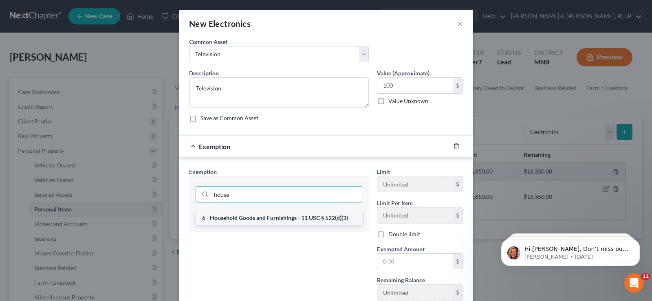
type input "house"
click at [253, 222] on li "6 - Household Goods and Furnishings - 11 USC § 522(d)(3)" at bounding box center [279, 218] width 167 height 15
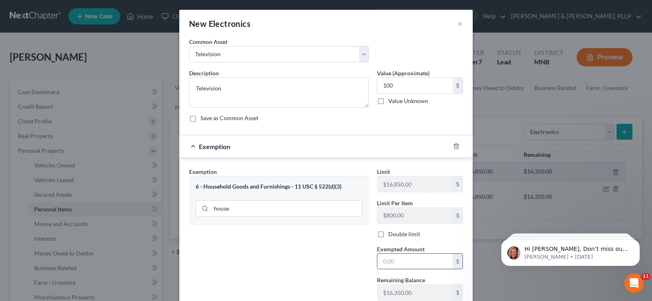
click at [403, 265] on input "text" at bounding box center [414, 261] width 75 height 15
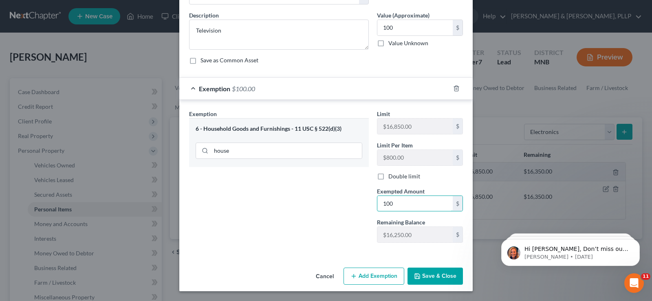
type input "100"
click at [436, 276] on button "Save & Close" at bounding box center [435, 276] width 55 height 17
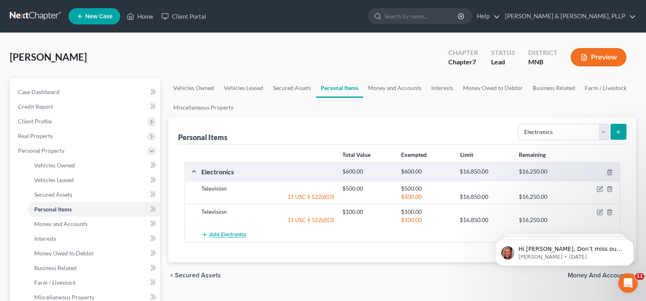
click at [227, 236] on span "Add Electronics" at bounding box center [228, 235] width 37 height 7
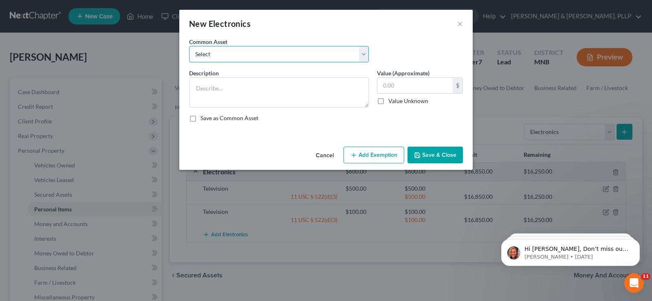
click at [256, 57] on select "Select Desktop Computer Television Misc. DVDs/VHS DVD player Printer Radio iPad…" at bounding box center [279, 54] width 180 height 16
click at [393, 35] on div "New Electronics ×" at bounding box center [325, 24] width 293 height 28
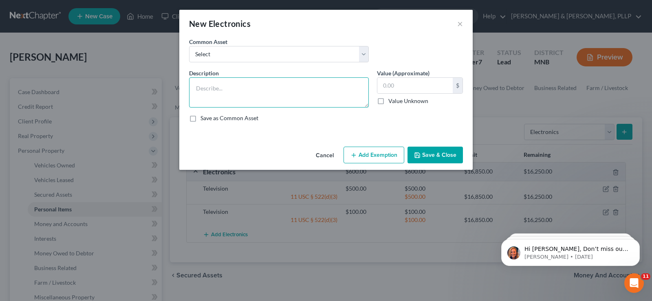
click at [306, 99] on textarea at bounding box center [279, 92] width 180 height 30
type textarea "PlayStation4 + games"
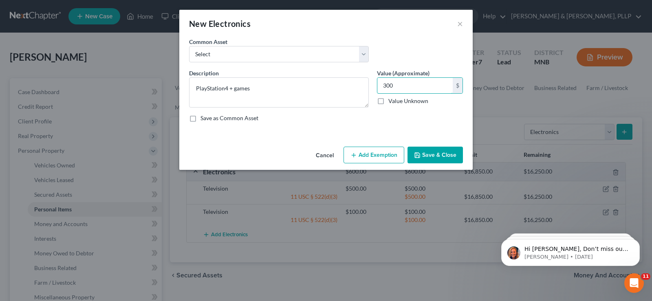
type input "300"
click at [377, 158] on button "Add Exemption" at bounding box center [374, 155] width 61 height 17
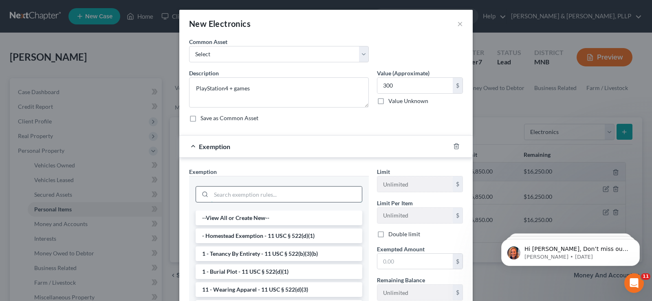
click at [279, 197] on input "search" at bounding box center [286, 194] width 151 height 15
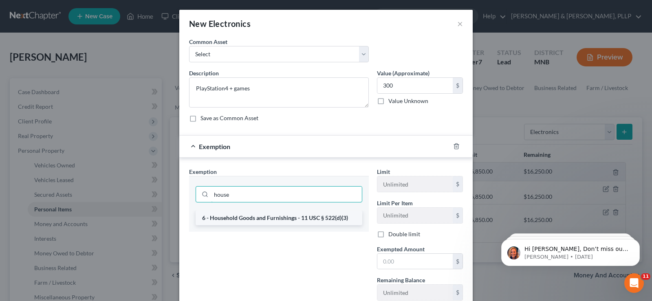
type input "house"
click at [271, 217] on li "6 - Household Goods and Furnishings - 11 USC § 522(d)(3)" at bounding box center [279, 218] width 167 height 15
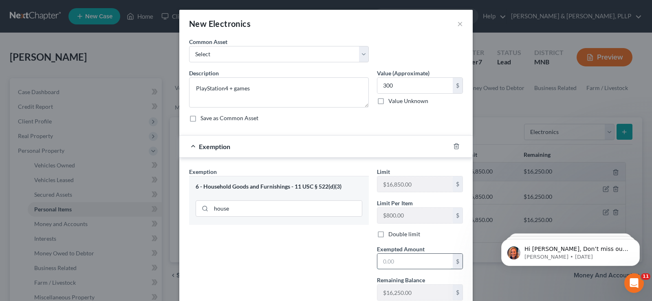
click at [417, 267] on input "text" at bounding box center [414, 261] width 75 height 15
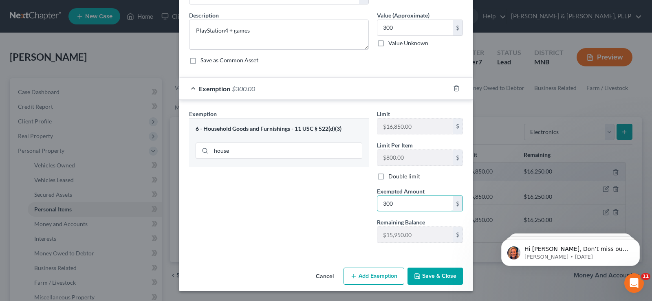
type input "300"
click at [426, 273] on button "Save & Close" at bounding box center [435, 276] width 55 height 17
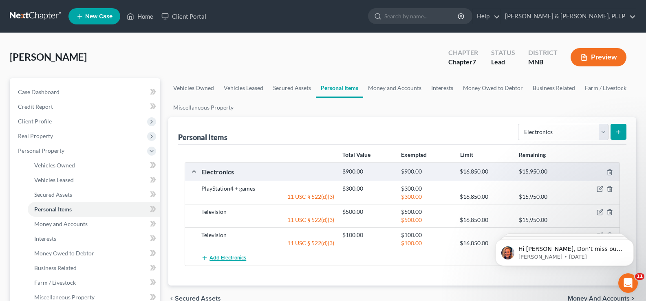
click at [225, 260] on span "Add Electronics" at bounding box center [228, 258] width 37 height 7
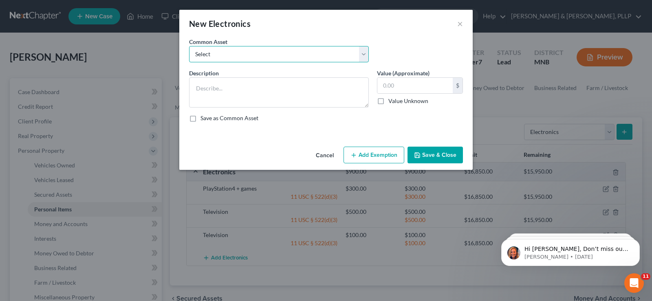
click at [235, 48] on select "Select Desktop Computer Television Misc. DVDs/VHS DVD player Printer Radio iPad…" at bounding box center [279, 54] width 180 height 16
select select "0"
click at [189, 46] on select "Select Desktop Computer Television Misc. DVDs/VHS DVD player Printer Radio iPad…" at bounding box center [279, 54] width 180 height 16
type textarea "Desktop Computer"
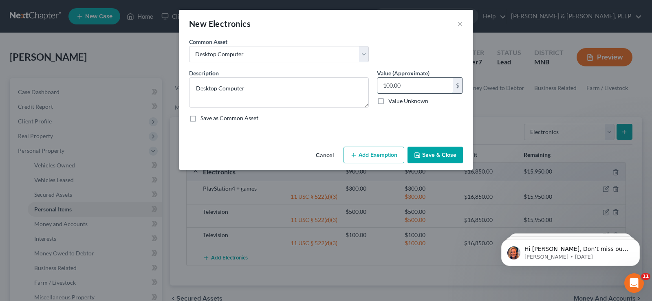
click at [415, 87] on input "100.00" at bounding box center [414, 85] width 75 height 15
type input "200"
click at [378, 157] on button "Add Exemption" at bounding box center [374, 155] width 61 height 17
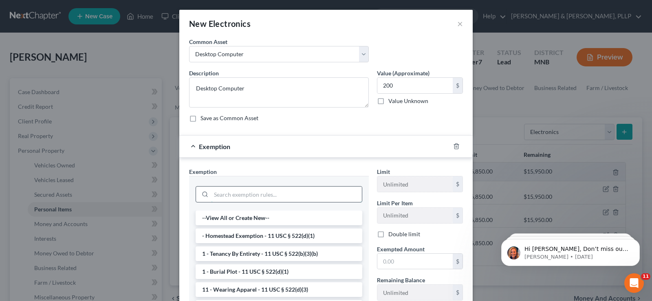
click at [289, 193] on input "search" at bounding box center [286, 194] width 151 height 15
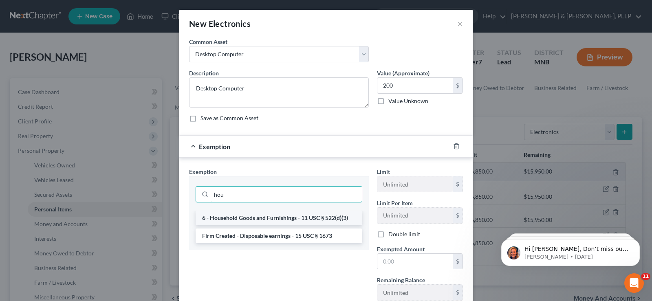
type input "hou"
click at [285, 218] on li "6 - Household Goods and Furnishings - 11 USC § 522(d)(3)" at bounding box center [279, 218] width 167 height 15
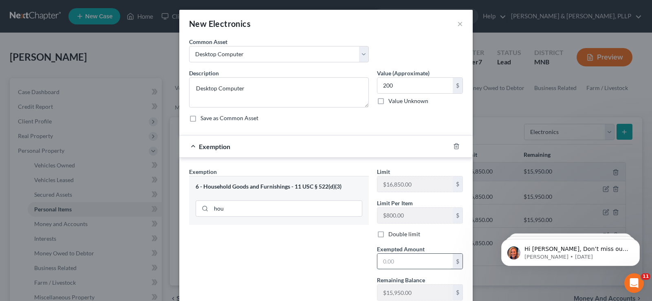
click at [407, 260] on input "text" at bounding box center [414, 261] width 75 height 15
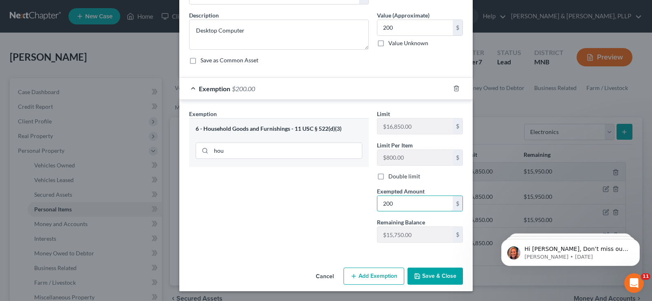
type input "200"
click at [422, 274] on button "Save & Close" at bounding box center [435, 276] width 55 height 17
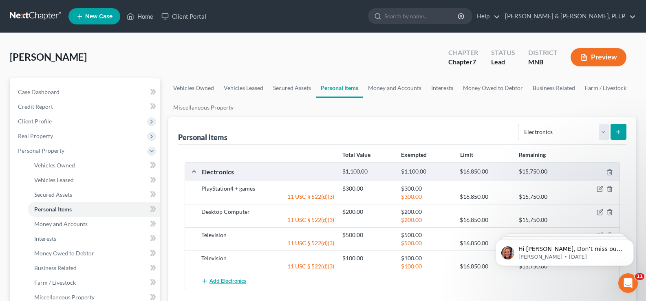
click at [234, 283] on span "Add Electronics" at bounding box center [228, 281] width 37 height 7
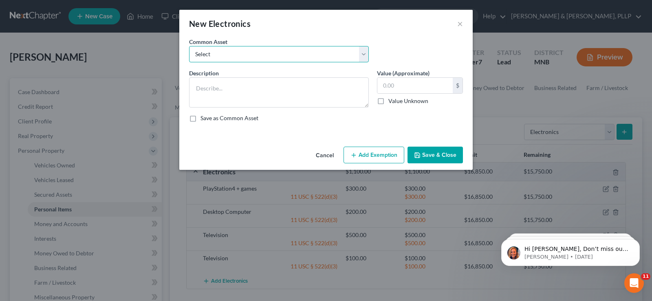
click at [233, 49] on select "Select Desktop Computer Television Misc. DVDs/VHS DVD player Printer Radio iPad…" at bounding box center [279, 54] width 180 height 16
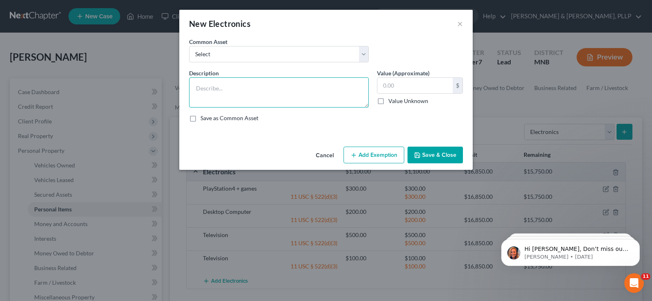
click at [239, 91] on textarea at bounding box center [279, 92] width 180 height 30
type textarea "Speaker"
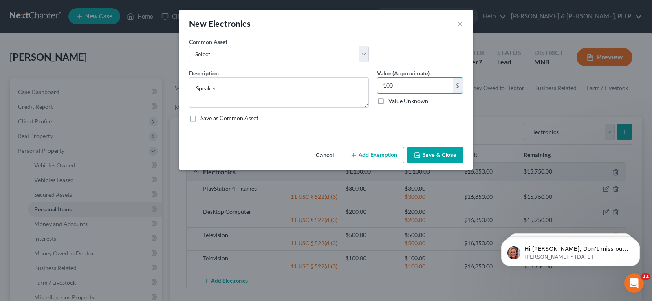
type input "100"
click at [379, 159] on button "Add Exemption" at bounding box center [374, 155] width 61 height 17
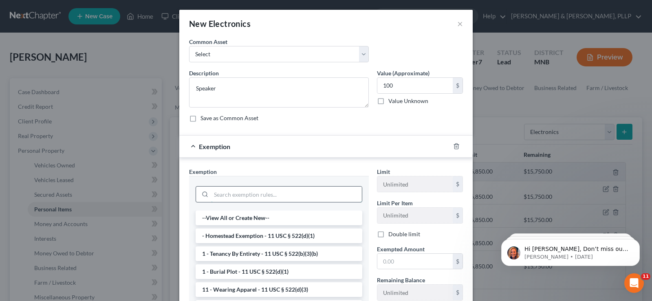
click at [282, 193] on input "search" at bounding box center [286, 194] width 151 height 15
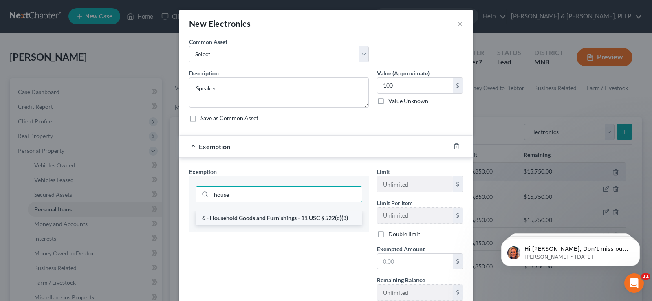
type input "house"
click at [282, 220] on li "6 - Household Goods and Furnishings - 11 USC § 522(d)(3)" at bounding box center [279, 218] width 167 height 15
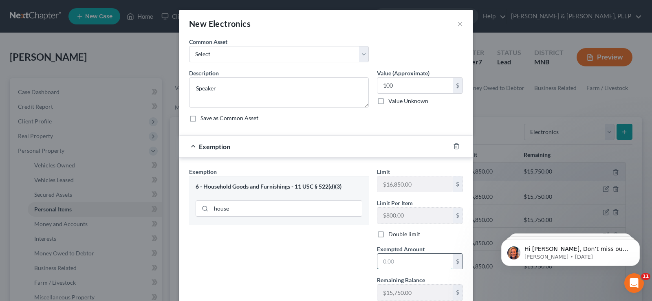
click at [415, 259] on input "text" at bounding box center [414, 261] width 75 height 15
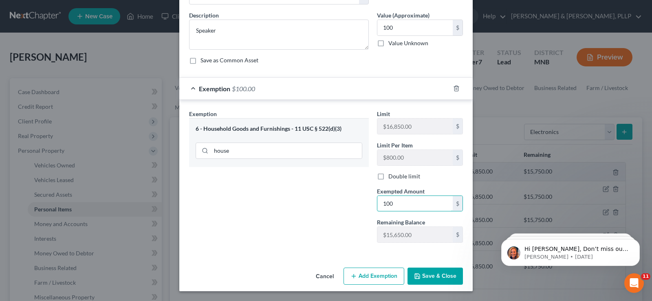
type input "100"
click at [426, 271] on button "Save & Close" at bounding box center [435, 276] width 55 height 17
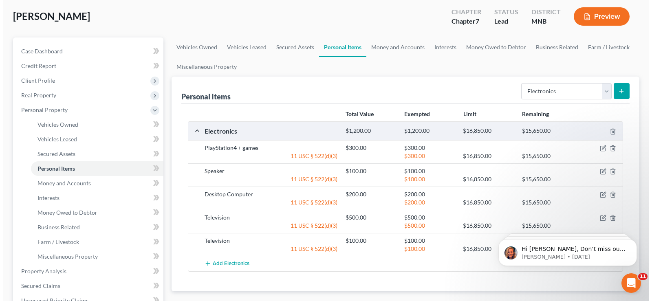
scroll to position [82, 0]
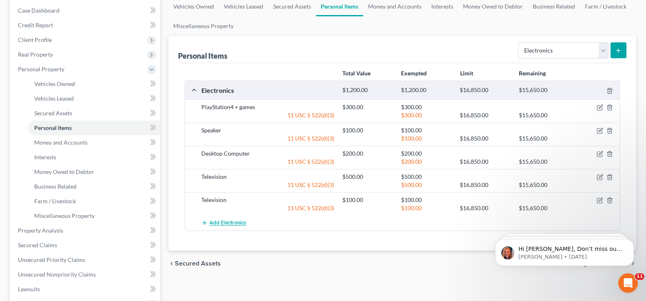
click at [235, 222] on span "Add Electronics" at bounding box center [228, 223] width 37 height 7
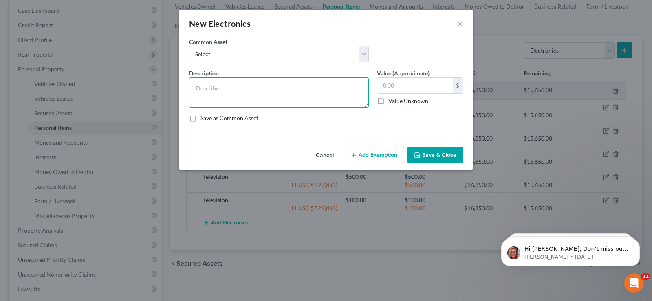
click at [233, 84] on textarea at bounding box center [279, 92] width 180 height 30
type textarea "Wii + games"
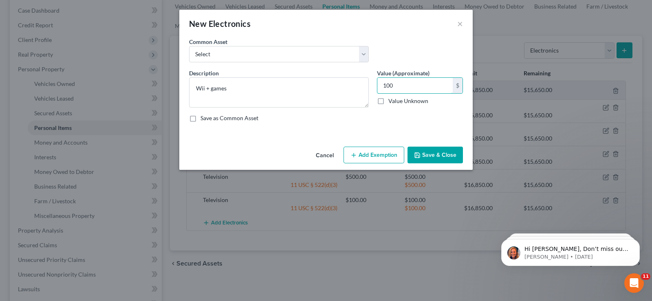
type input "100"
click at [376, 159] on button "Add Exemption" at bounding box center [374, 155] width 61 height 17
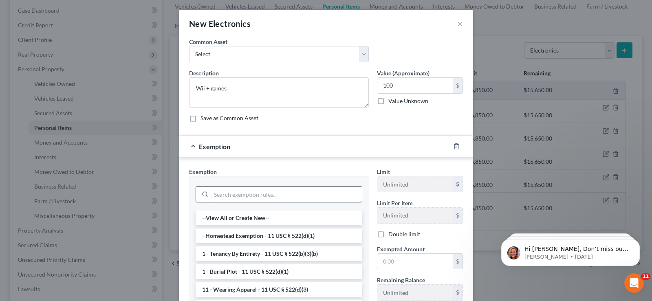
click at [263, 200] on input "search" at bounding box center [286, 194] width 151 height 15
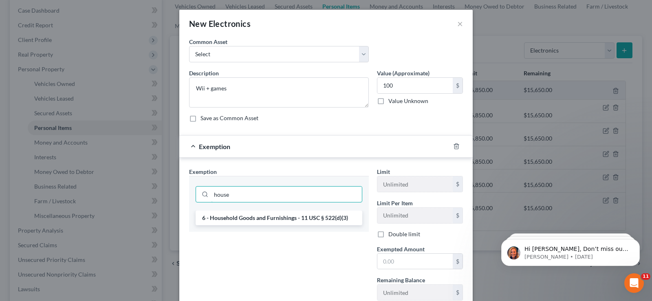
type input "house"
click at [247, 214] on li "6 - Household Goods and Furnishings - 11 USC § 522(d)(3)" at bounding box center [279, 218] width 167 height 15
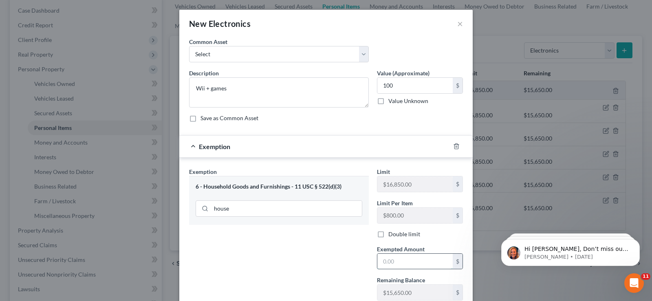
click at [408, 263] on input "text" at bounding box center [414, 261] width 75 height 15
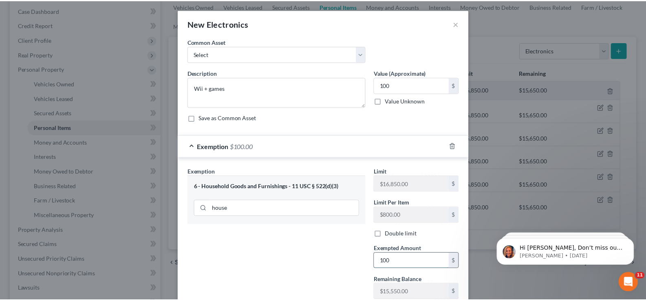
scroll to position [58, 0]
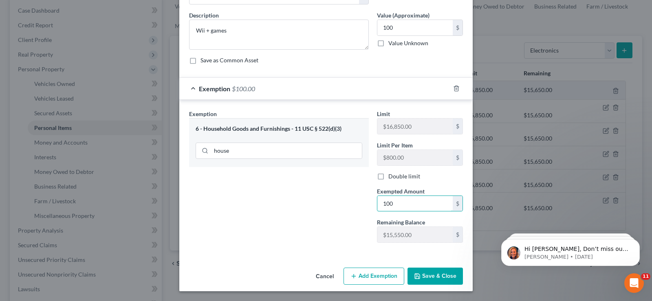
type input "100"
click at [420, 273] on button "Save & Close" at bounding box center [435, 276] width 55 height 17
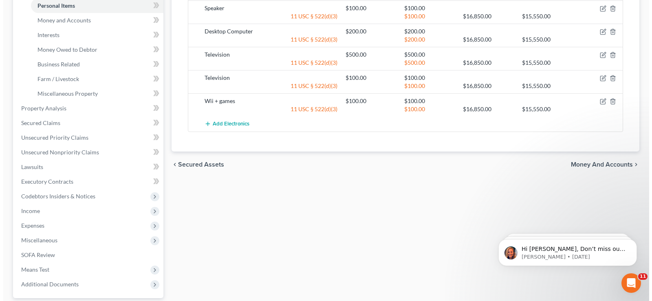
scroll to position [0, 0]
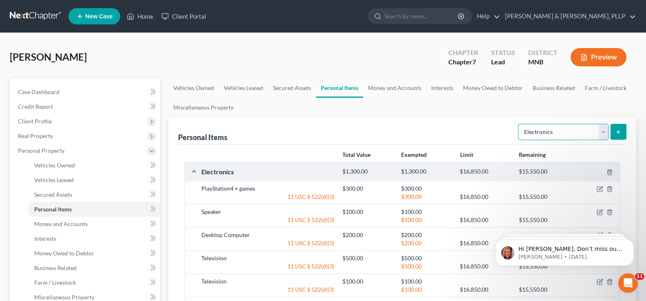
click at [600, 132] on select "Select Item Type Clothing Collectibles Of Value Electronics Firearms Household …" at bounding box center [563, 132] width 90 height 16
select select "household_goods"
click at [519, 124] on select "Select Item Type Clothing Collectibles Of Value Electronics Firearms Household …" at bounding box center [563, 132] width 90 height 16
click at [620, 134] on icon "submit" at bounding box center [618, 132] width 7 height 7
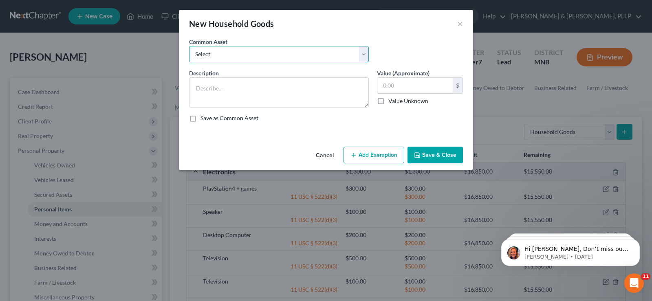
click at [265, 57] on select "Select Misc. Kitchen Utensils, Dishes, and Cookware Small Kitchen Appliances Mi…" at bounding box center [279, 54] width 180 height 16
select select "18"
click at [189, 46] on select "Select Misc. Kitchen Utensils, Dishes, and Cookware Small Kitchen Appliances Mi…" at bounding box center [279, 54] width 180 height 16
type textarea "Misc. household goods and furnishings"
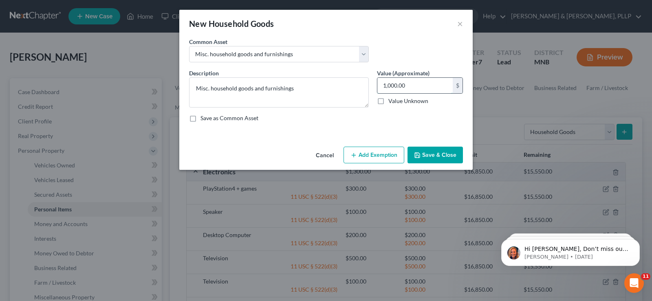
click at [418, 86] on input "1,000.00" at bounding box center [414, 85] width 75 height 15
type input "1,300"
click at [376, 150] on button "Add Exemption" at bounding box center [374, 155] width 61 height 17
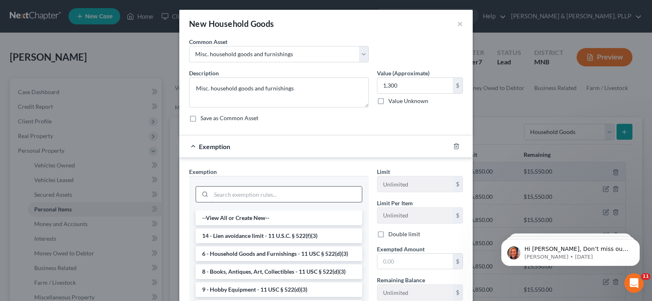
click at [273, 199] on input "search" at bounding box center [286, 194] width 151 height 15
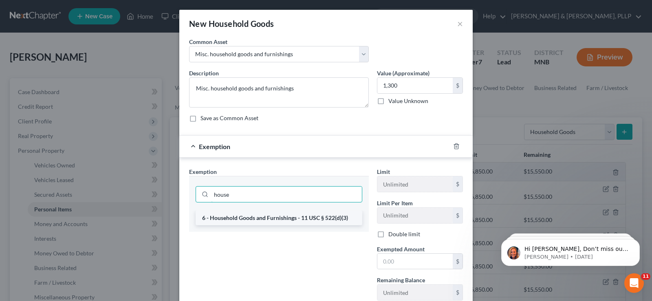
type input "house"
click at [275, 214] on li "6 - Household Goods and Furnishings - 11 USC § 522(d)(3)" at bounding box center [279, 218] width 167 height 15
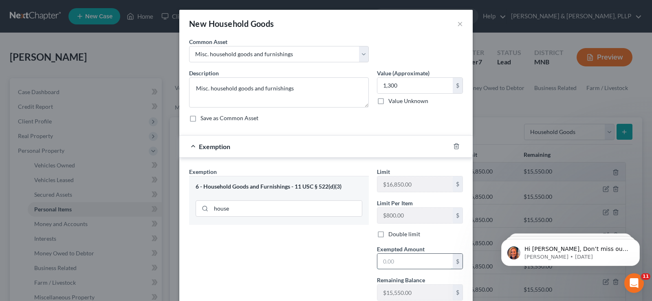
click at [410, 267] on input "text" at bounding box center [414, 261] width 75 height 15
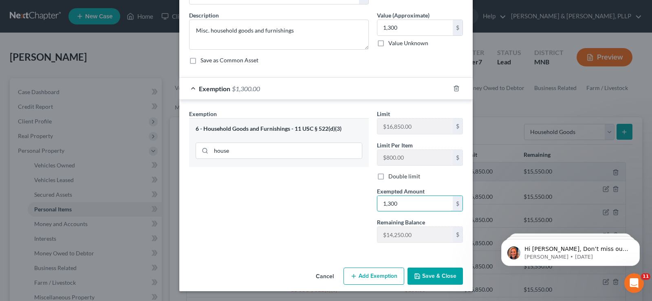
type input "1,300"
click at [429, 278] on button "Save & Close" at bounding box center [435, 276] width 55 height 17
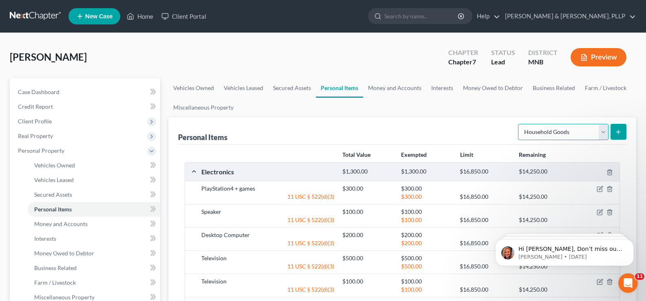
click at [604, 131] on select "Select Item Type Clothing Collectibles Of Value Electronics Firearms Household …" at bounding box center [563, 132] width 90 height 16
select select "clothing"
click at [519, 124] on select "Select Item Type Clothing Collectibles Of Value Electronics Firearms Household …" at bounding box center [563, 132] width 90 height 16
click at [616, 132] on icon "submit" at bounding box center [618, 132] width 7 height 7
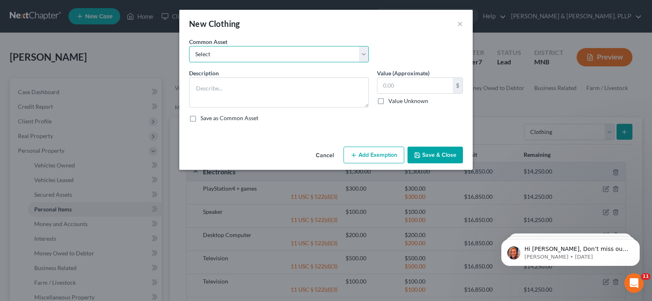
click at [239, 53] on select "Select Misc. Clothing and Shoes Misc. Clothing and Shoes (Debtor) Misc. Clothin…" at bounding box center [279, 54] width 180 height 16
select select "0"
click at [189, 46] on select "Select Misc. Clothing and Shoes Misc. Clothing and Shoes (Debtor) Misc. Clothin…" at bounding box center [279, 54] width 180 height 16
type textarea "Misc. Clothing and Shoes"
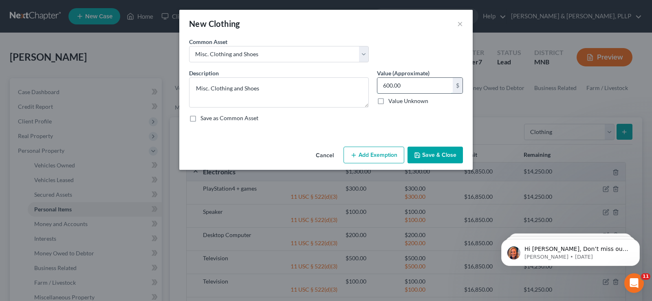
click at [417, 88] on input "600.00" at bounding box center [414, 85] width 75 height 15
type input "100"
click at [380, 153] on button "Add Exemption" at bounding box center [374, 155] width 61 height 17
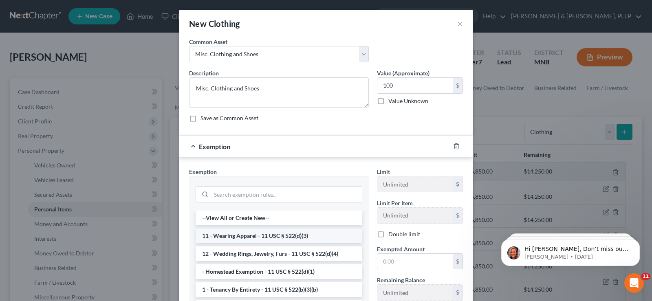
click at [305, 237] on li "11 - Wearing Apparel - 11 USC § 522(d)(3)" at bounding box center [279, 236] width 167 height 15
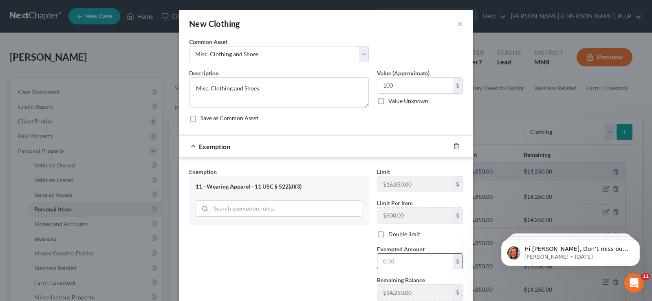
click at [417, 261] on input "text" at bounding box center [414, 261] width 75 height 15
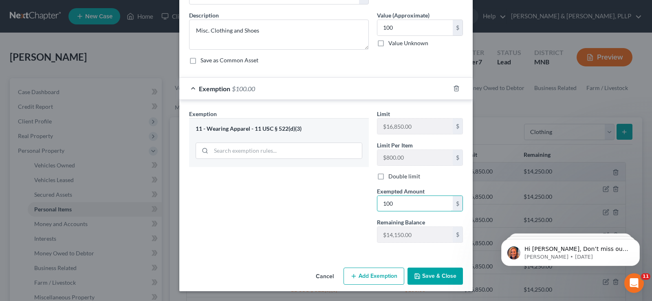
type input "100"
click at [425, 279] on button "Save & Close" at bounding box center [435, 276] width 55 height 17
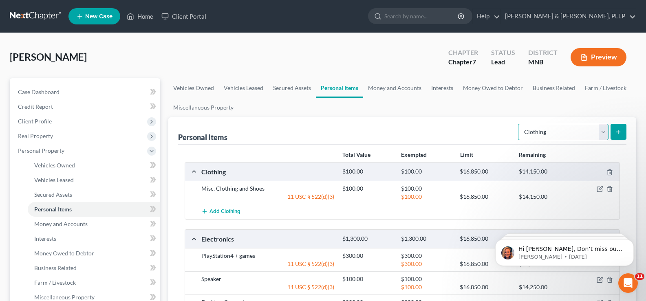
click at [604, 132] on select "Select Item Type Clothing Collectibles Of Value Electronics Firearms Household …" at bounding box center [563, 132] width 90 height 16
select select "jewelry"
click at [519, 124] on select "Select Item Type Clothing Collectibles Of Value Electronics Firearms Household …" at bounding box center [563, 132] width 90 height 16
click at [620, 132] on icon "submit" at bounding box center [618, 132] width 7 height 7
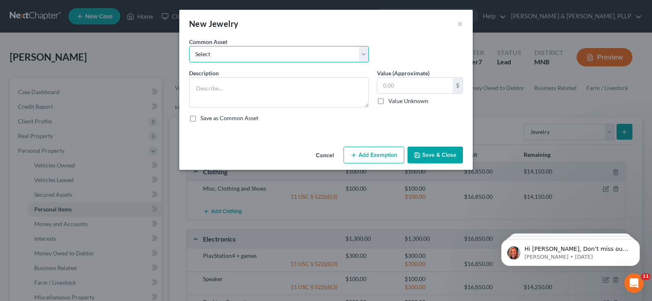
click at [252, 49] on select "Select Costume Jewelry Wedding Ring Wedding Band (Debtor) Wedding Ring (Joint D…" at bounding box center [279, 54] width 180 height 16
click at [251, 51] on select "Select Costume Jewelry Wedding Ring Wedding Band (Debtor) Wedding Ring (Joint D…" at bounding box center [279, 54] width 180 height 16
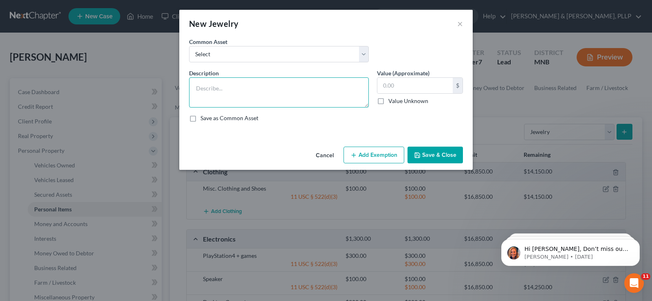
click at [250, 94] on textarea at bounding box center [279, 92] width 180 height 30
type textarea "Black hills gold necklace"
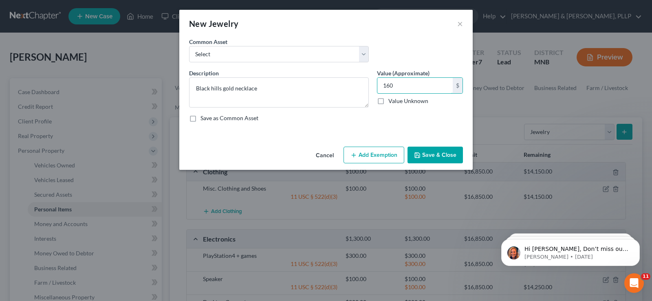
type input "160"
click at [364, 157] on button "Add Exemption" at bounding box center [374, 155] width 61 height 17
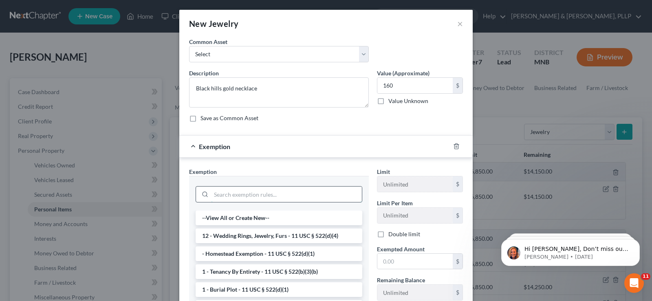
click at [288, 194] on input "search" at bounding box center [286, 194] width 151 height 15
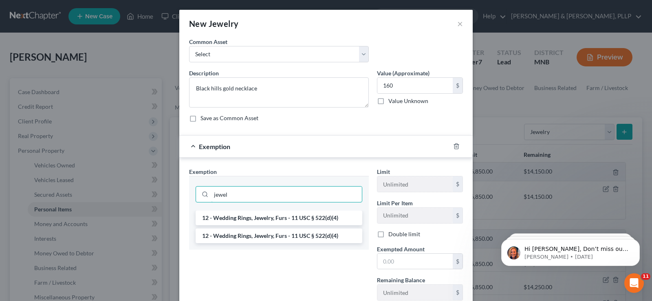
type input "jewel"
click at [287, 219] on li "12 - Wedding Rings, Jewelry, Furs - 11 USC § 522(d)(4)" at bounding box center [279, 218] width 167 height 15
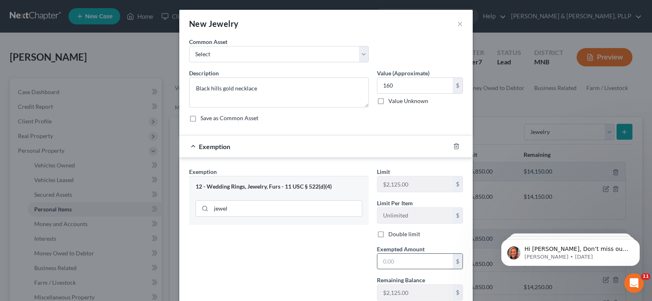
click at [399, 260] on input "text" at bounding box center [414, 261] width 75 height 15
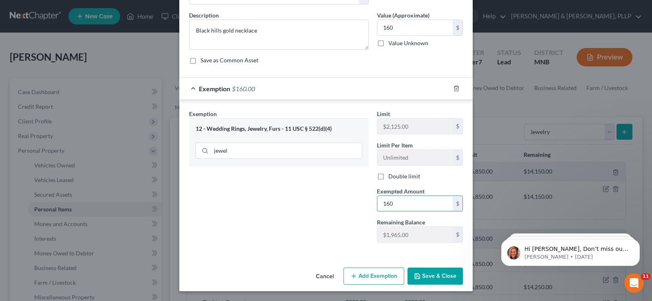
type input "160"
click at [427, 276] on button "Save & Close" at bounding box center [435, 276] width 55 height 17
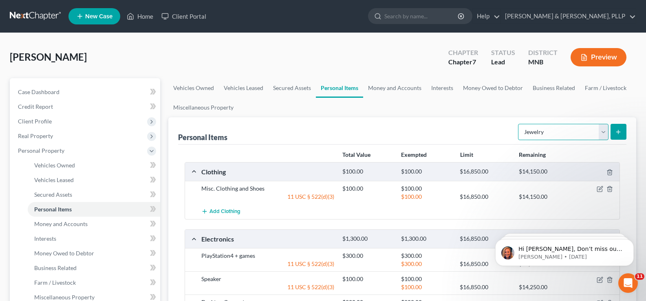
click at [607, 128] on select "Select Item Type Clothing Collectibles Of Value Electronics Firearms Household …" at bounding box center [563, 132] width 90 height 16
select select "sports_and_hobby_equipment"
click at [519, 124] on select "Select Item Type Clothing Collectibles Of Value Electronics Firearms Household …" at bounding box center [563, 132] width 90 height 16
click at [620, 124] on button "submit" at bounding box center [619, 132] width 16 height 16
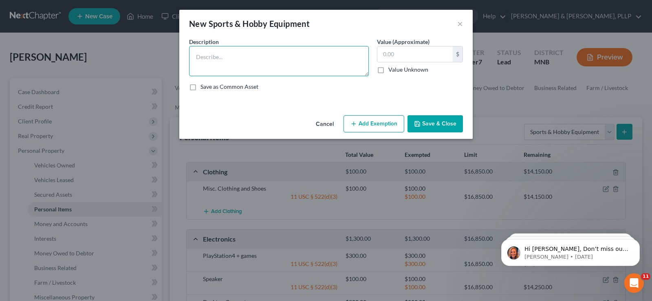
click at [222, 62] on textarea at bounding box center [279, 61] width 180 height 30
type textarea "Camera"
type input "140"
click at [365, 128] on button "Add Exemption" at bounding box center [374, 123] width 61 height 17
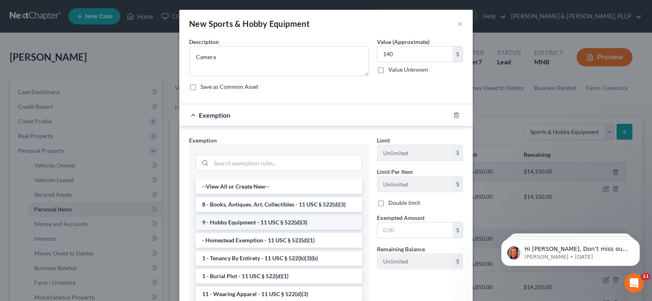
click at [313, 218] on li "9 - Hobby Equipment - 11 USC § 522(d)(3)" at bounding box center [279, 222] width 167 height 15
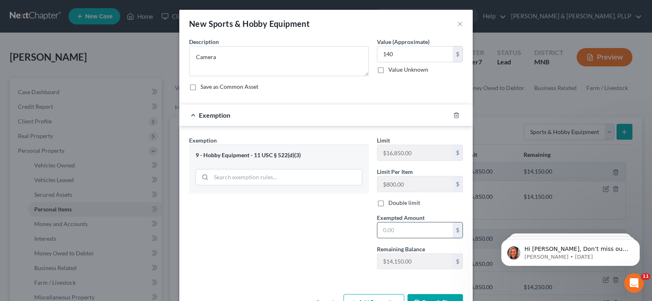
click at [413, 234] on input "text" at bounding box center [414, 230] width 75 height 15
type input "140"
click at [434, 297] on button "Save & Close" at bounding box center [435, 302] width 55 height 17
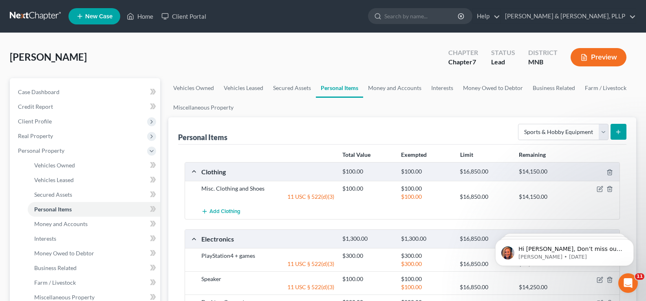
click at [622, 132] on button "submit" at bounding box center [619, 132] width 16 height 16
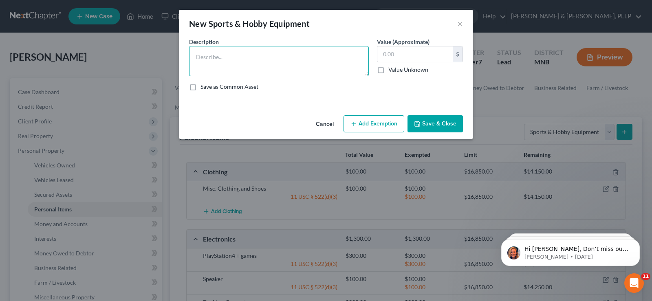
click at [236, 64] on textarea at bounding box center [279, 61] width 180 height 30
type textarea "Stained glass equipment"
type input "400"
click at [366, 126] on button "Add Exemption" at bounding box center [374, 123] width 61 height 17
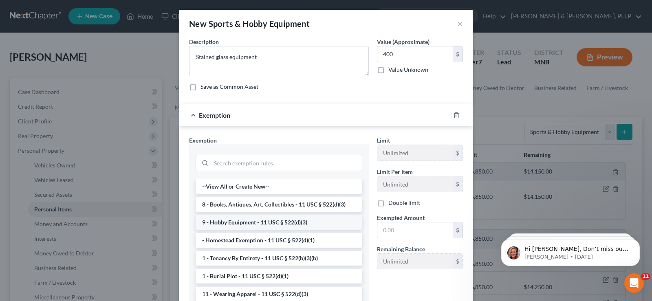
click at [305, 224] on li "9 - Hobby Equipment - 11 USC § 522(d)(3)" at bounding box center [279, 222] width 167 height 15
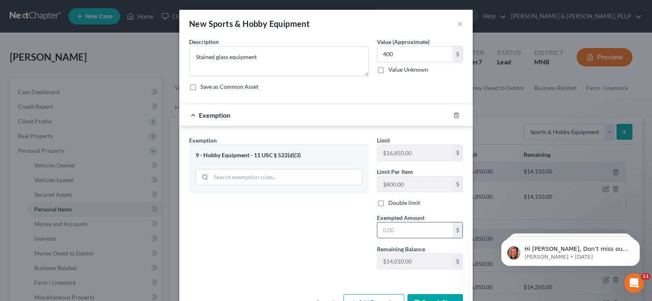
click at [425, 233] on input "text" at bounding box center [414, 230] width 75 height 15
type input "400"
click at [427, 296] on button "Save & Close" at bounding box center [435, 302] width 55 height 17
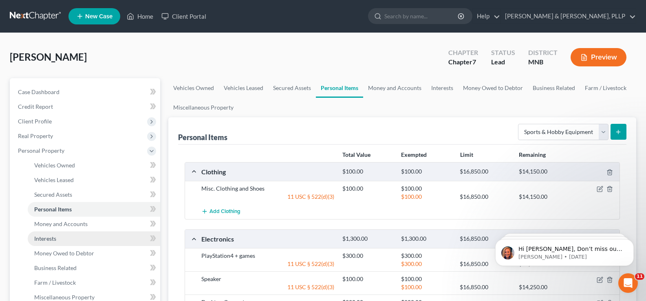
click at [49, 235] on span "Interests" at bounding box center [45, 238] width 22 height 7
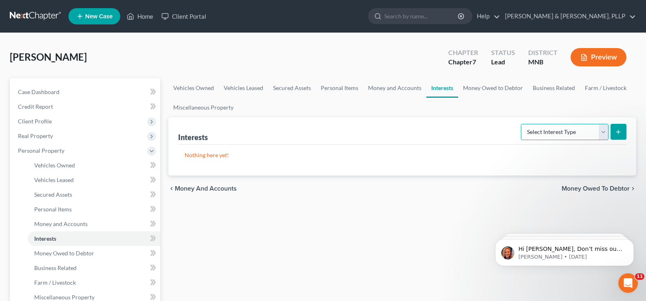
click at [605, 135] on select "Select Interest Type 401K Annuity Bond Education IRA Government Bond Government…" at bounding box center [565, 132] width 88 height 16
click at [409, 105] on ul "Vehicles Owned Vehicles Leased Secured Assets Personal Items Money and Accounts…" at bounding box center [402, 97] width 468 height 39
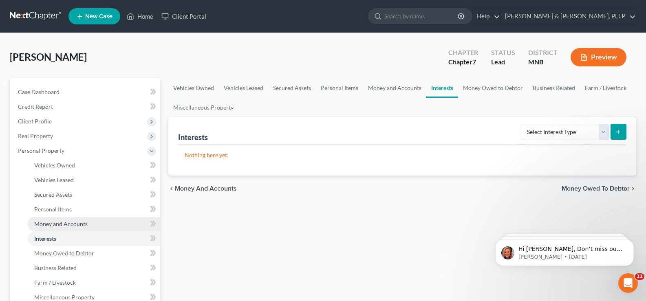
scroll to position [41, 0]
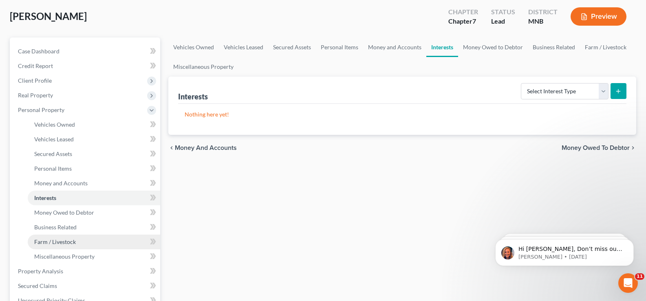
click at [115, 238] on link "Farm / Livestock" at bounding box center [94, 242] width 132 height 15
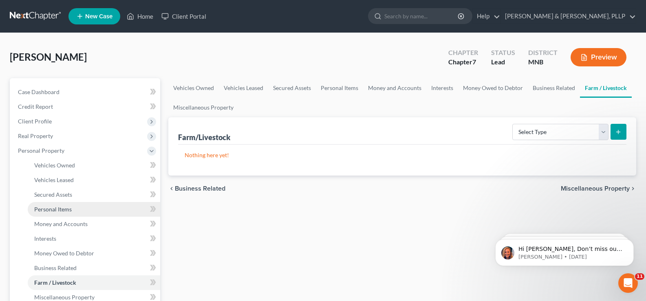
click at [53, 205] on link "Personal Items" at bounding box center [94, 209] width 132 height 15
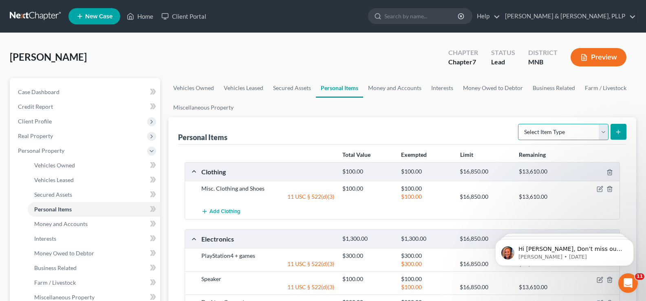
click at [605, 131] on select "Select Item Type Clothing Collectibles Of Value Electronics Firearms Household …" at bounding box center [563, 132] width 90 height 16
select select "household_goods"
click at [519, 124] on select "Select Item Type Clothing Collectibles Of Value Electronics Firearms Household …" at bounding box center [563, 132] width 90 height 16
click at [621, 133] on icon "submit" at bounding box center [618, 132] width 7 height 7
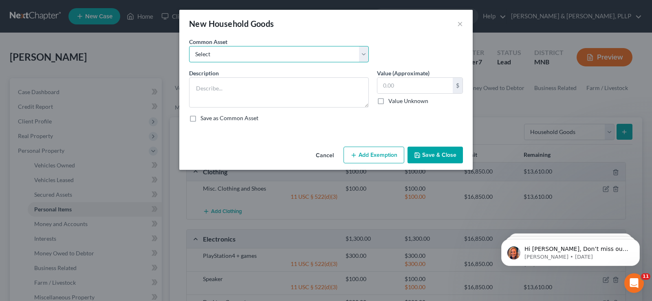
click at [367, 51] on select "Select Misc. Kitchen Utensils, Dishes, and Cookware Small Kitchen Appliances Mi…" at bounding box center [279, 54] width 180 height 16
click at [384, 114] on div "Save as Common Asset" at bounding box center [326, 118] width 274 height 8
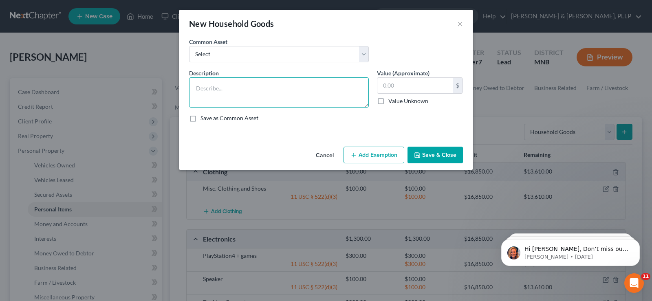
click at [310, 93] on textarea at bounding box center [279, 92] width 180 height 30
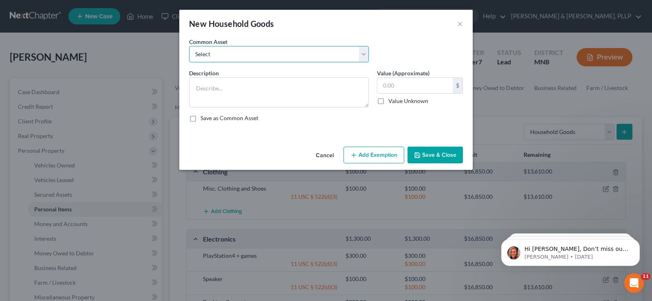
click at [362, 61] on select "Select Misc. Kitchen Utensils, Dishes, and Cookware Small Kitchen Appliances Mi…" at bounding box center [279, 54] width 180 height 16
click at [391, 130] on div "An exemption set must first be selected from the Filing Information section. Co…" at bounding box center [325, 91] width 293 height 106
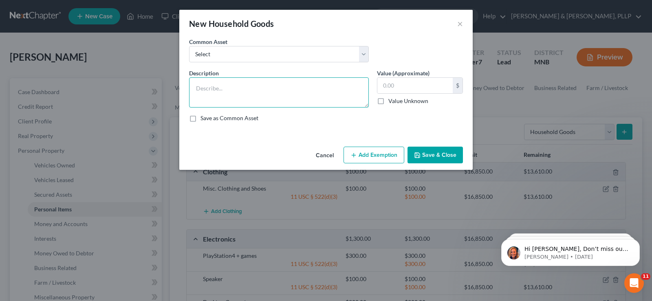
click at [254, 99] on textarea at bounding box center [279, 92] width 180 height 30
type textarea "2018 John Deere lawn mower"
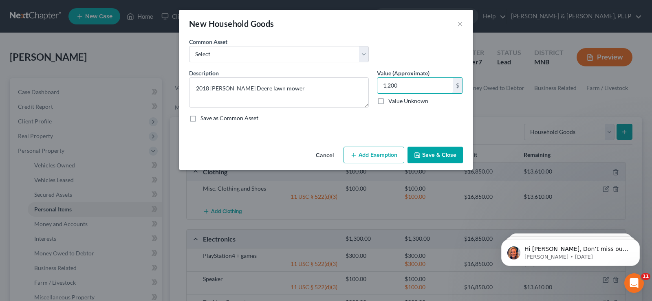
type input "1,200"
click at [361, 154] on button "Add Exemption" at bounding box center [374, 155] width 61 height 17
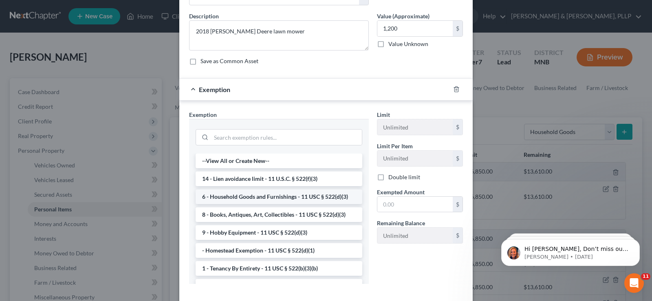
click at [287, 197] on li "6 - Household Goods and Furnishings - 11 USC § 522(d)(3)" at bounding box center [279, 197] width 167 height 15
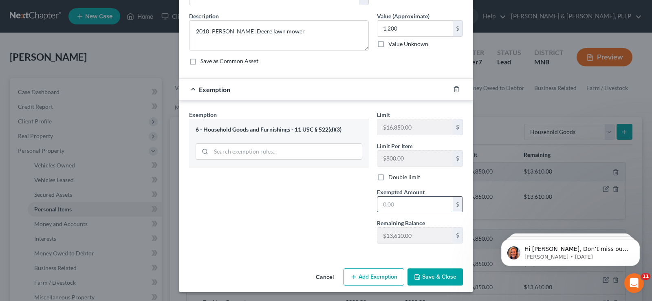
click at [396, 202] on input "text" at bounding box center [414, 204] width 75 height 15
click at [191, 241] on div "Exemption Set must be selected for CA. Exemption * 6 - Household Goods and Furn…" at bounding box center [279, 180] width 188 height 140
click at [397, 203] on input "text" at bounding box center [414, 204] width 75 height 15
type input "800"
click at [437, 277] on button "Save & Close" at bounding box center [435, 277] width 55 height 17
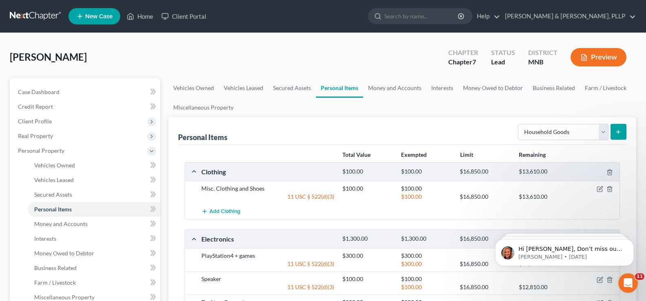
click at [620, 127] on button "submit" at bounding box center [619, 132] width 16 height 16
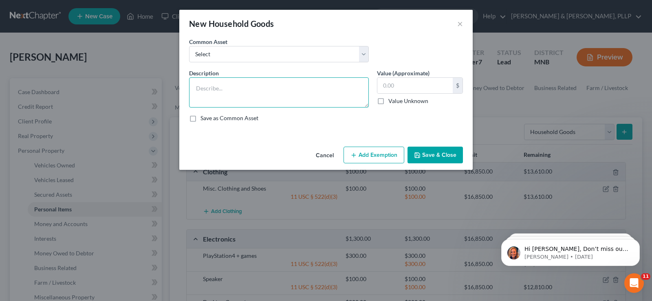
click at [276, 99] on textarea at bounding box center [279, 92] width 180 height 30
type textarea "Snow blower"
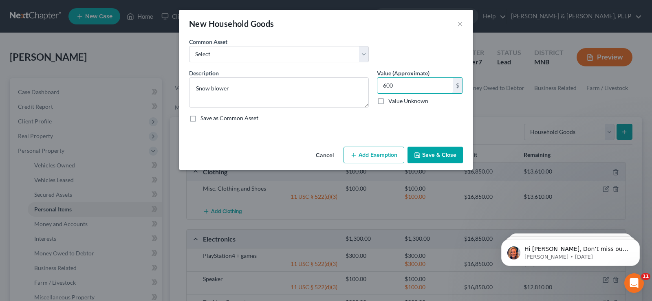
type input "600"
click at [373, 157] on button "Add Exemption" at bounding box center [374, 155] width 61 height 17
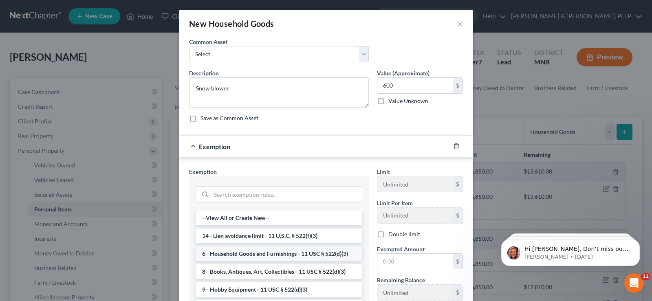
click at [301, 256] on li "6 - Household Goods and Furnishings - 11 USC § 522(d)(3)" at bounding box center [279, 254] width 167 height 15
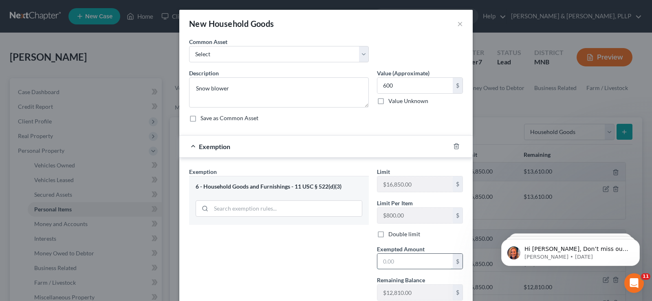
click at [412, 258] on input "text" at bounding box center [414, 261] width 75 height 15
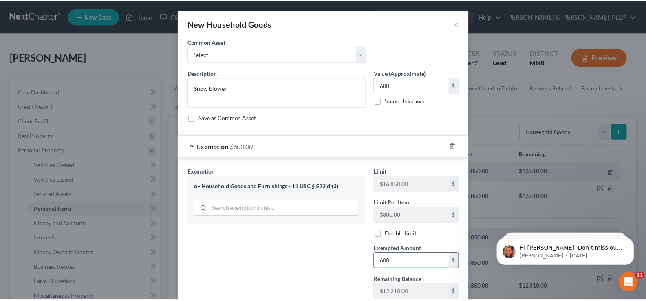
scroll to position [58, 0]
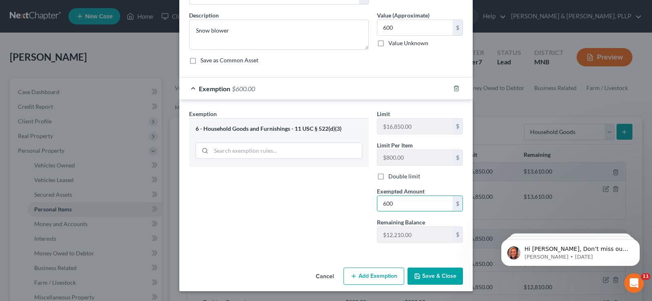
type input "600"
click at [430, 278] on button "Save & Close" at bounding box center [435, 276] width 55 height 17
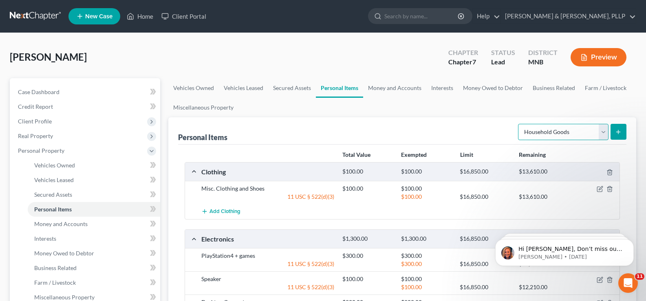
click at [603, 133] on select "Select Item Type Clothing Collectibles Of Value Electronics Firearms Household …" at bounding box center [563, 132] width 90 height 16
select select "sports_and_hobby_equipment"
click at [519, 124] on select "Select Item Type Clothing Collectibles Of Value Electronics Firearms Household …" at bounding box center [563, 132] width 90 height 16
click at [622, 130] on icon "submit" at bounding box center [618, 132] width 7 height 7
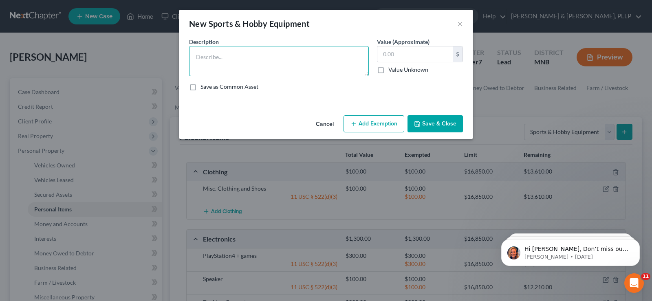
click at [267, 68] on textarea at bounding box center [279, 61] width 180 height 30
type textarea "Various art supplies"
type input "1,000"
click at [389, 122] on button "Add Exemption" at bounding box center [374, 123] width 61 height 17
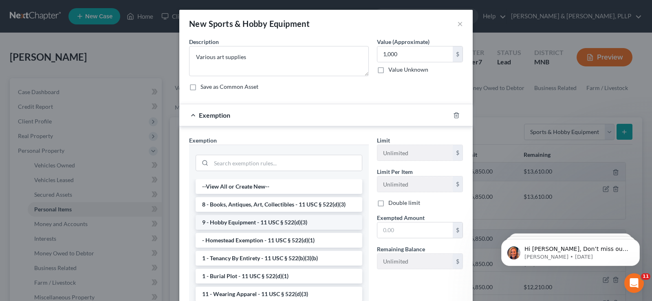
click at [291, 225] on li "9 - Hobby Equipment - 11 USC § 522(d)(3)" at bounding box center [279, 222] width 167 height 15
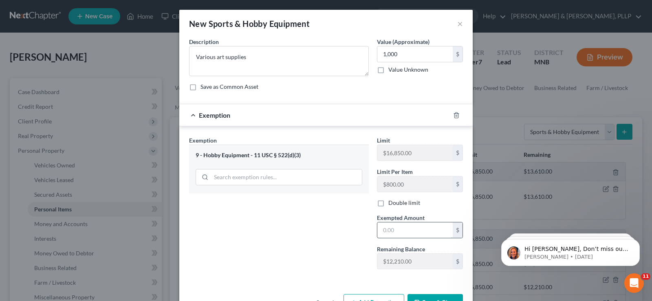
click at [412, 231] on input "text" at bounding box center [414, 230] width 75 height 15
type input "1,000"
click at [434, 300] on button "Save & Close" at bounding box center [435, 302] width 55 height 17
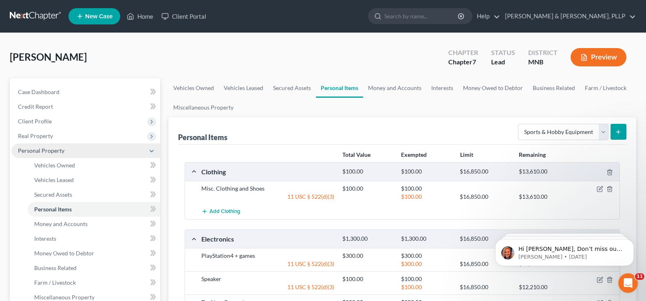
click at [62, 150] on span "Personal Property" at bounding box center [41, 150] width 46 height 7
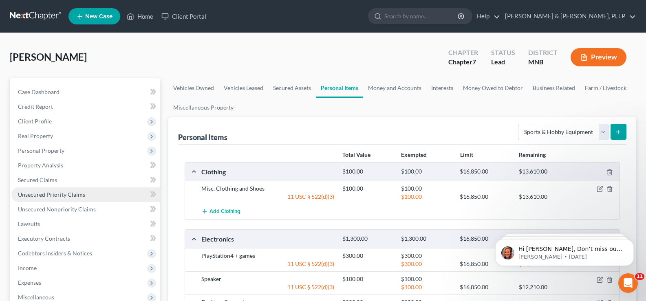
click at [86, 194] on link "Unsecured Priority Claims" at bounding box center [85, 195] width 149 height 15
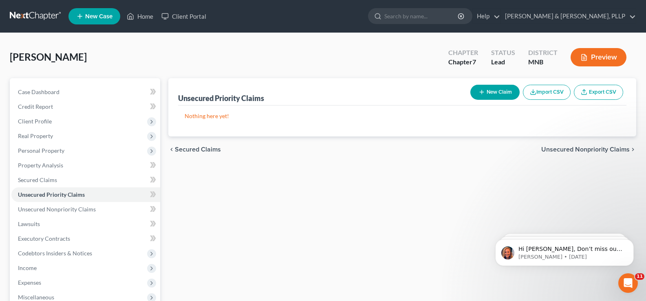
click at [494, 94] on button "New Claim" at bounding box center [494, 92] width 49 height 15
select select "0"
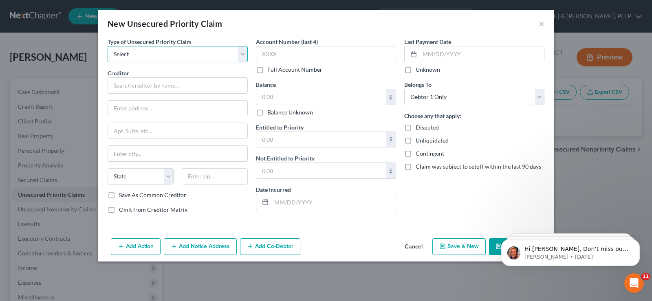
click at [246, 54] on select "Select Taxes & Other Government Units Domestic Support Obligations Extensions o…" at bounding box center [178, 54] width 140 height 16
select select "0"
click at [108, 46] on select "Select Taxes & Other Government Units Domestic Support Obligations Extensions o…" at bounding box center [178, 54] width 140 height 16
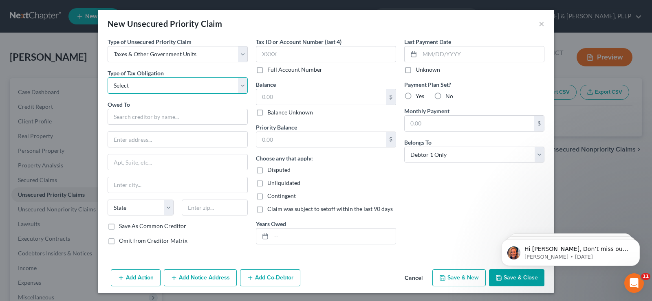
click at [223, 85] on select "Select Federal City State Franchise Tax Board Other" at bounding box center [178, 85] width 140 height 16
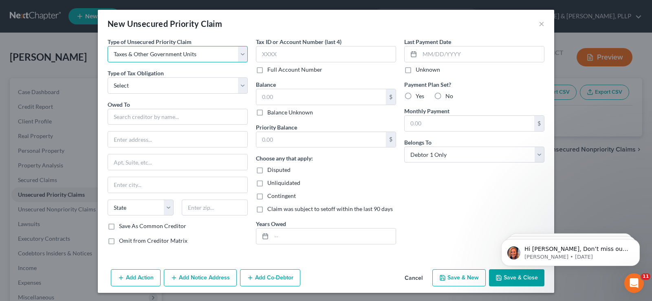
click at [240, 57] on select "Select Taxes & Other Government Units Domestic Support Obligations Extensions o…" at bounding box center [178, 54] width 140 height 16
click html "Hi Jessica, Don’t miss out on our free webinar series NextChapter Docs Academy.…"
click at [539, 23] on button "×" at bounding box center [542, 24] width 6 height 10
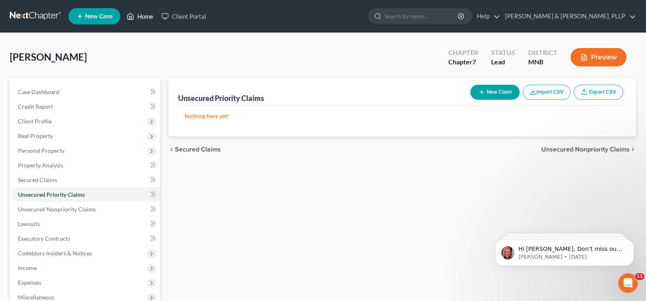
click at [140, 15] on link "Home" at bounding box center [140, 16] width 35 height 15
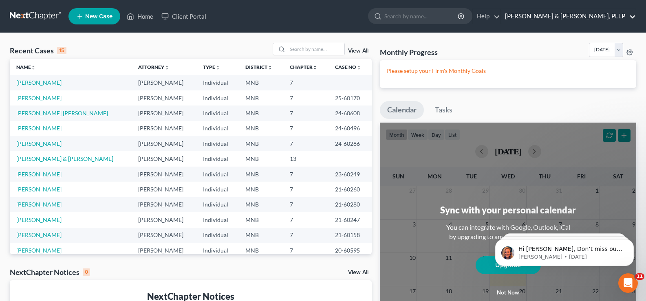
click at [631, 17] on link "Brouse, Woodke & Hildebrandt, PLLP" at bounding box center [568, 16] width 135 height 15
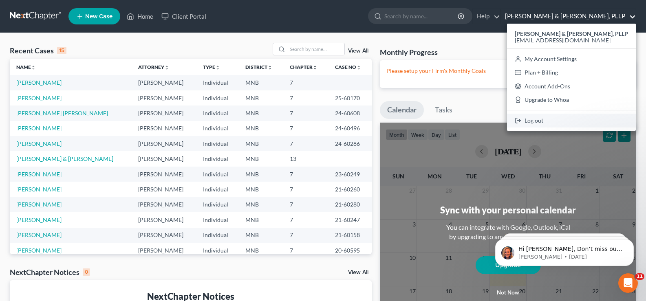
click at [560, 119] on link "Log out" at bounding box center [571, 121] width 129 height 14
